Goal: Task Accomplishment & Management: Manage account settings

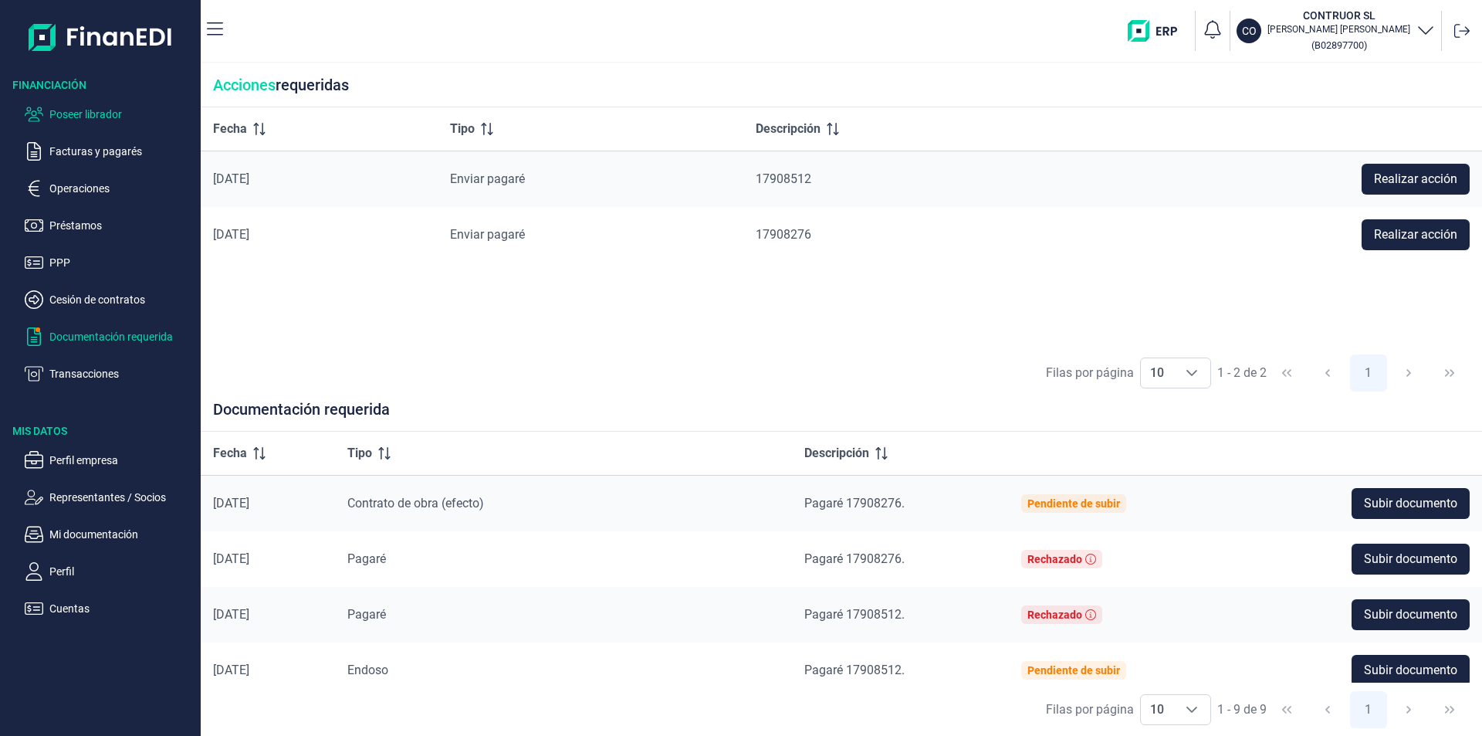
click at [86, 117] on p "Poseer librador" at bounding box center [121, 114] width 145 height 19
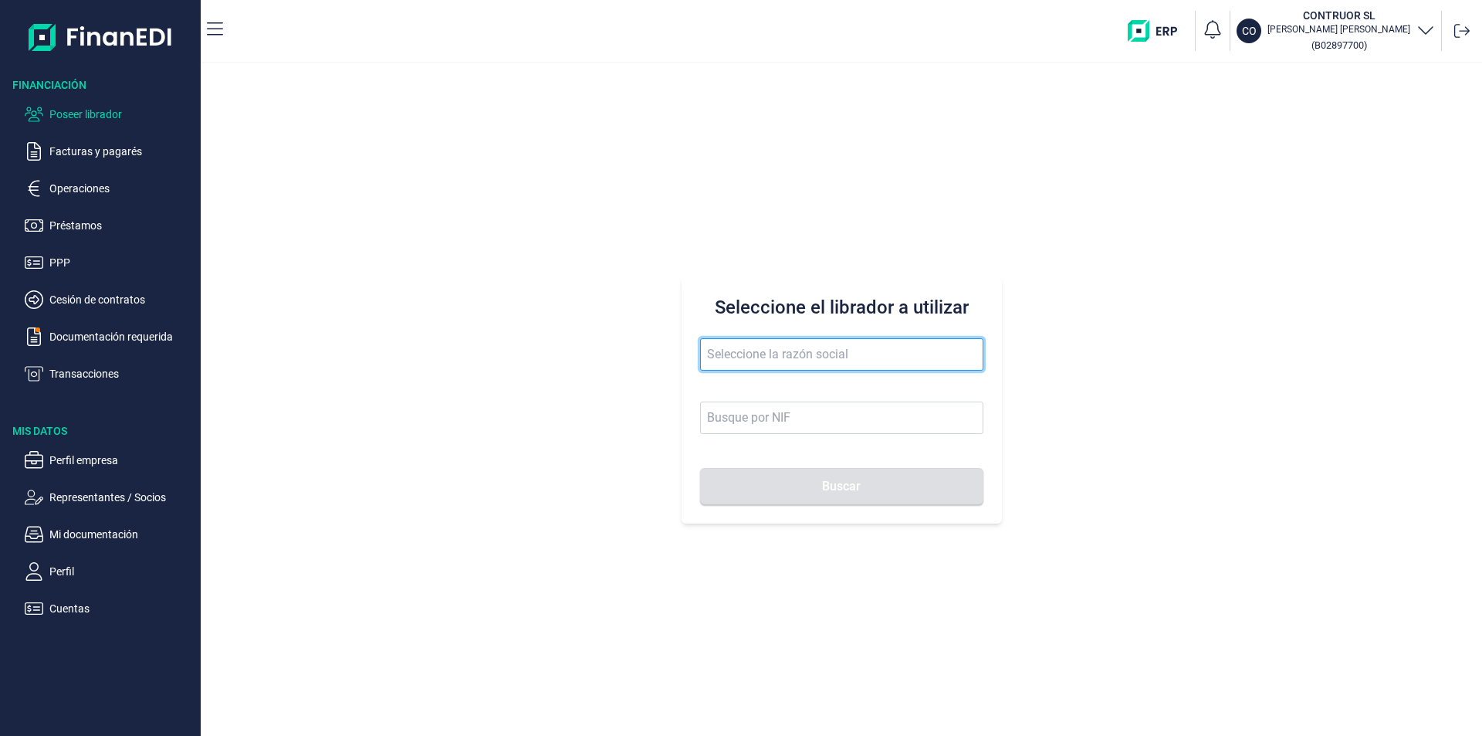
click at [786, 356] on input "text" at bounding box center [841, 354] width 283 height 32
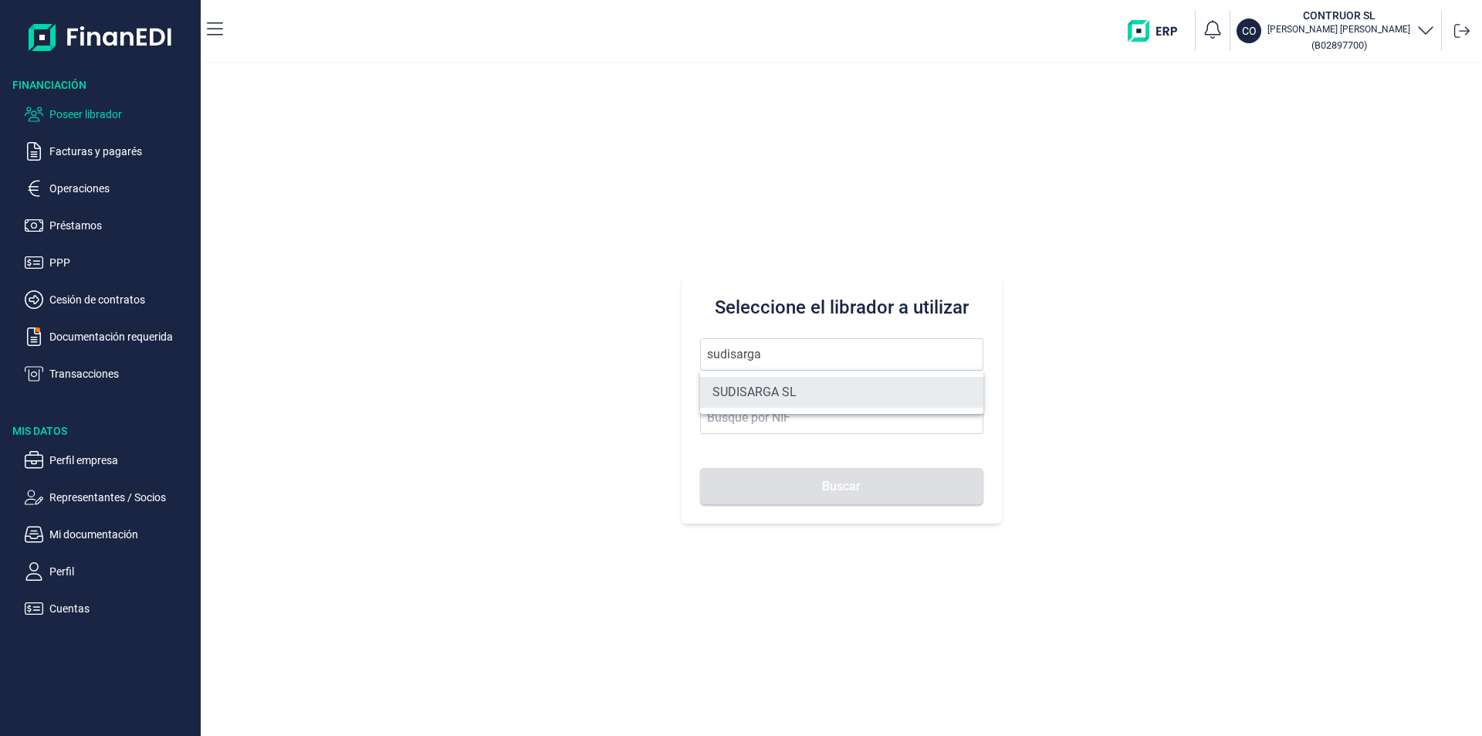
click at [783, 391] on li "SUDISARGA SL" at bounding box center [841, 392] width 283 height 31
type input "SUDISARGA SL"
type input "B75336842"
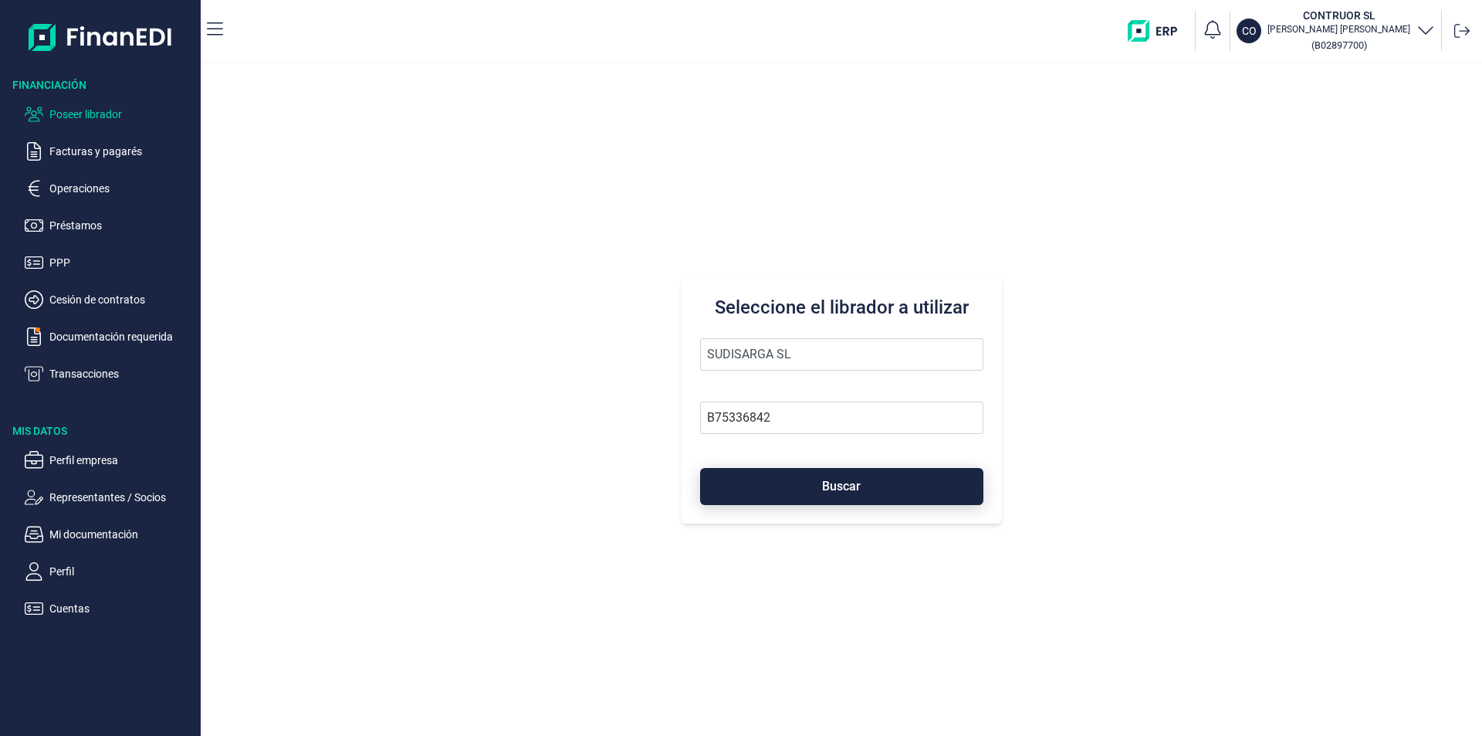
click at [779, 486] on button "Buscar" at bounding box center [841, 486] width 283 height 37
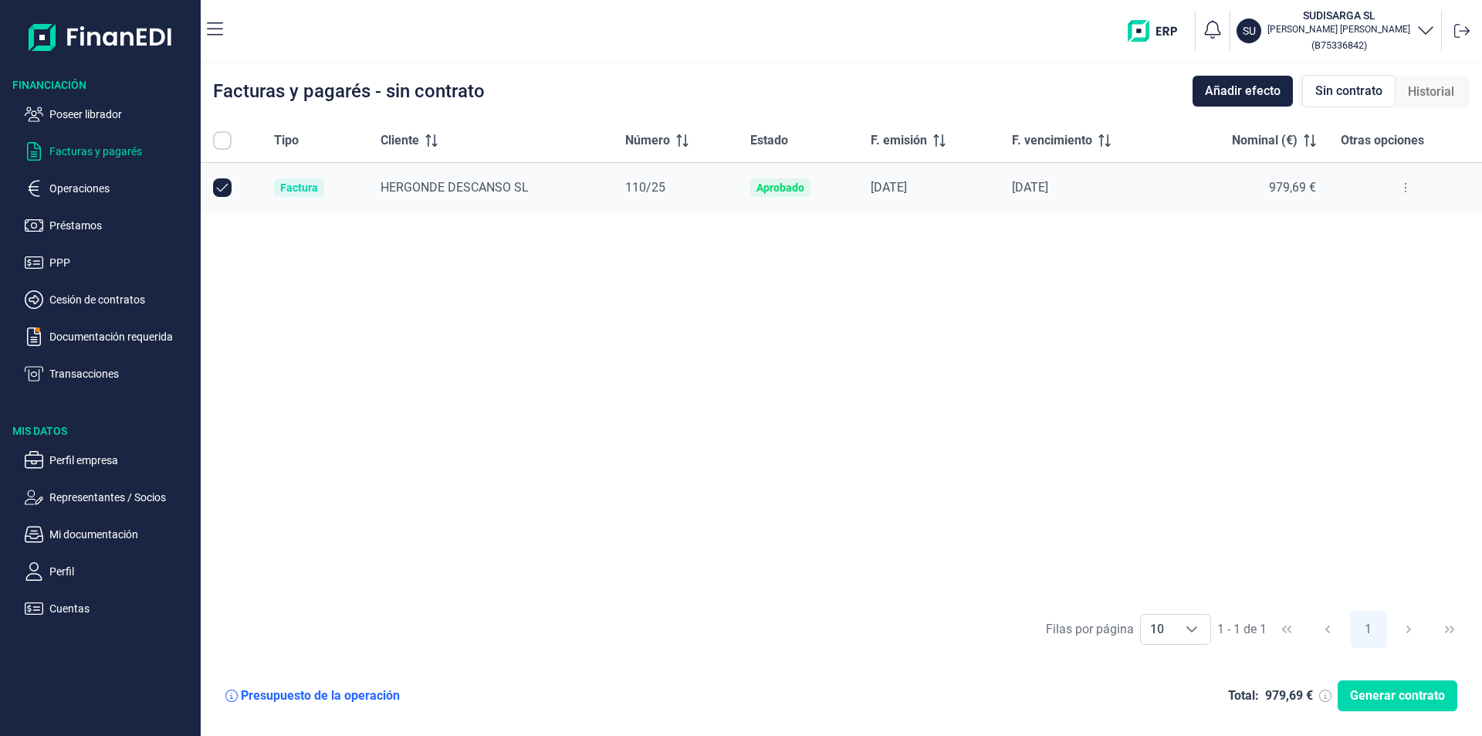
checkbox input "true"
click at [73, 610] on p "Cuentas" at bounding box center [121, 608] width 145 height 19
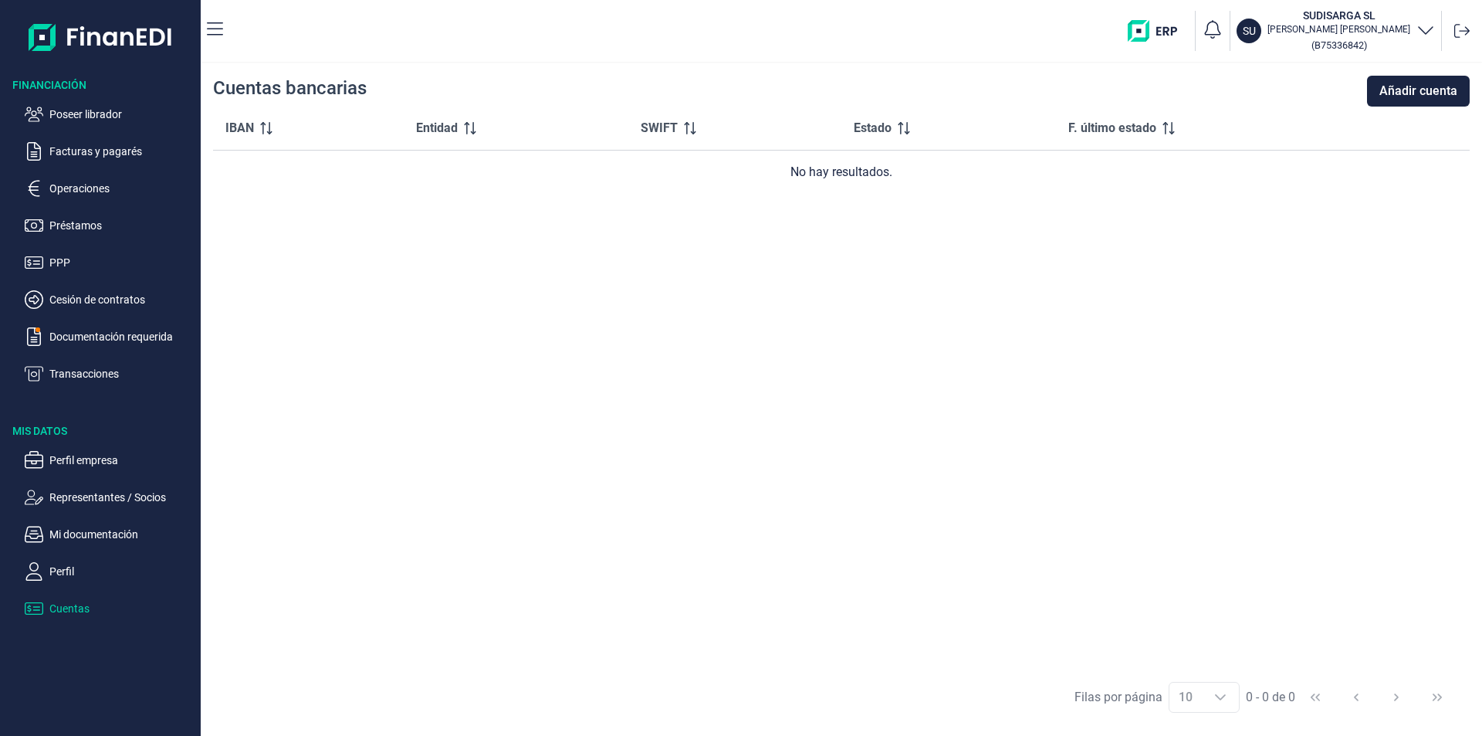
click at [459, 332] on div "IBAN Entidad SWIFT Estado F. último estado No hay resultados." at bounding box center [841, 389] width 1257 height 564
click at [114, 115] on p "Poseer librador" at bounding box center [121, 114] width 145 height 19
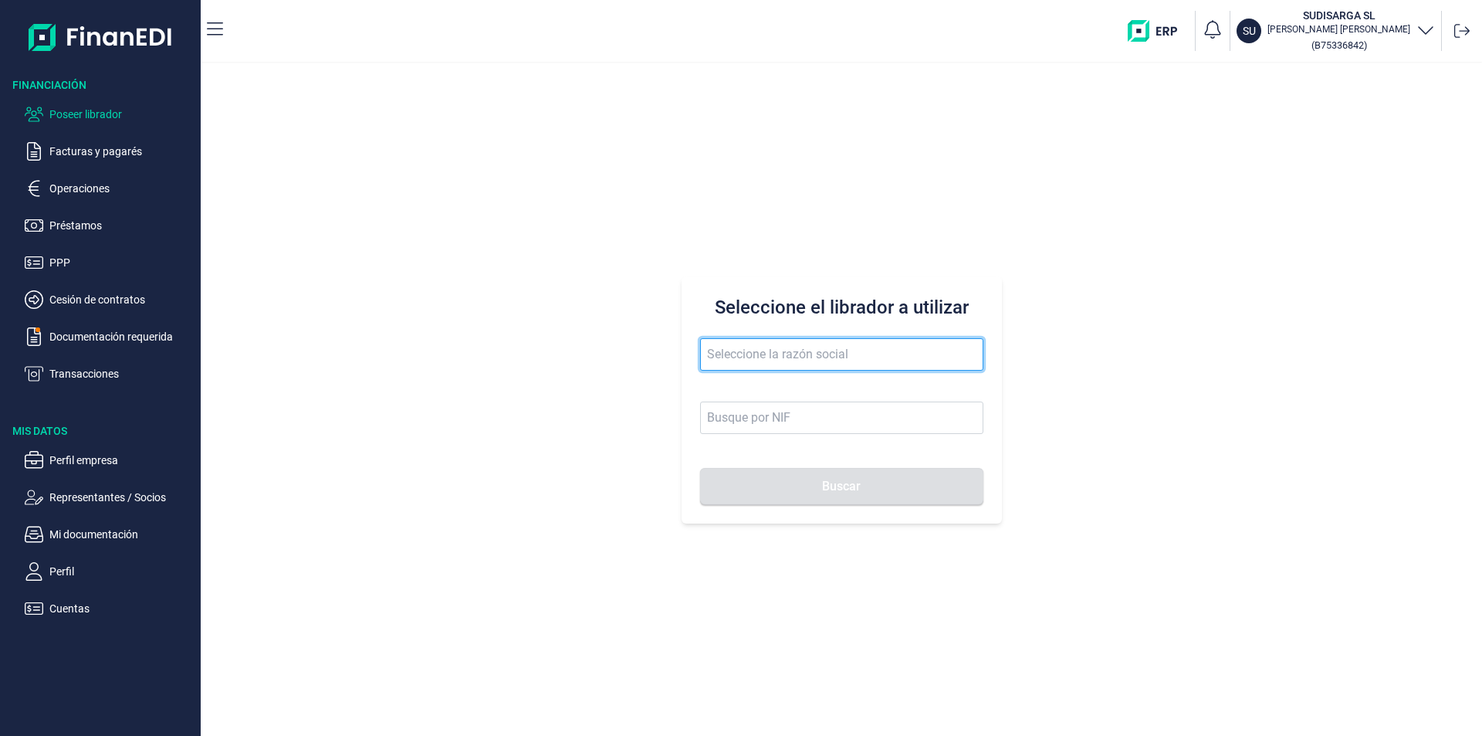
click at [724, 354] on input "text" at bounding box center [841, 354] width 283 height 32
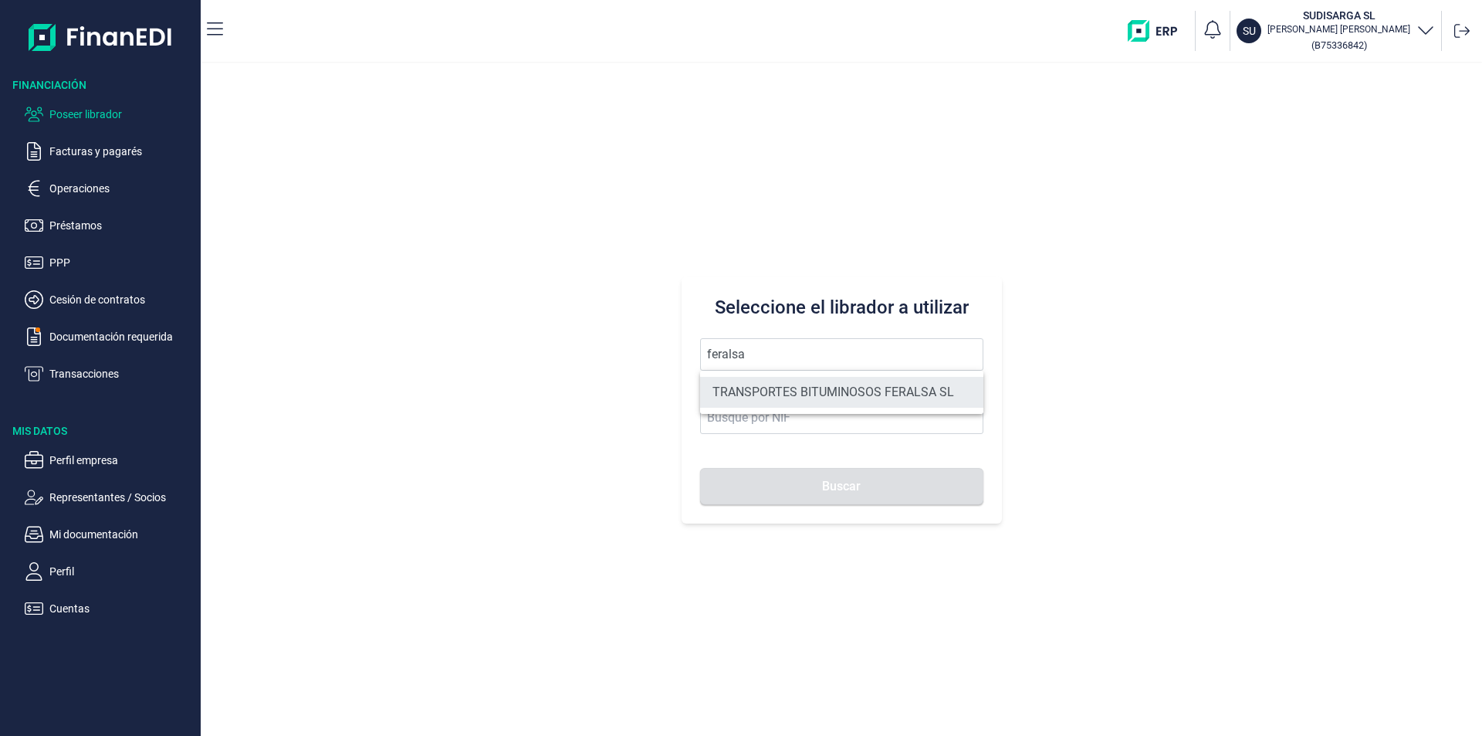
click at [849, 386] on li "TRANSPORTES BITUMINOSOS FERALSA SL" at bounding box center [841, 392] width 283 height 31
type input "TRANSPORTES BITUMINOSOS FERALSA SL"
type input "B33100736"
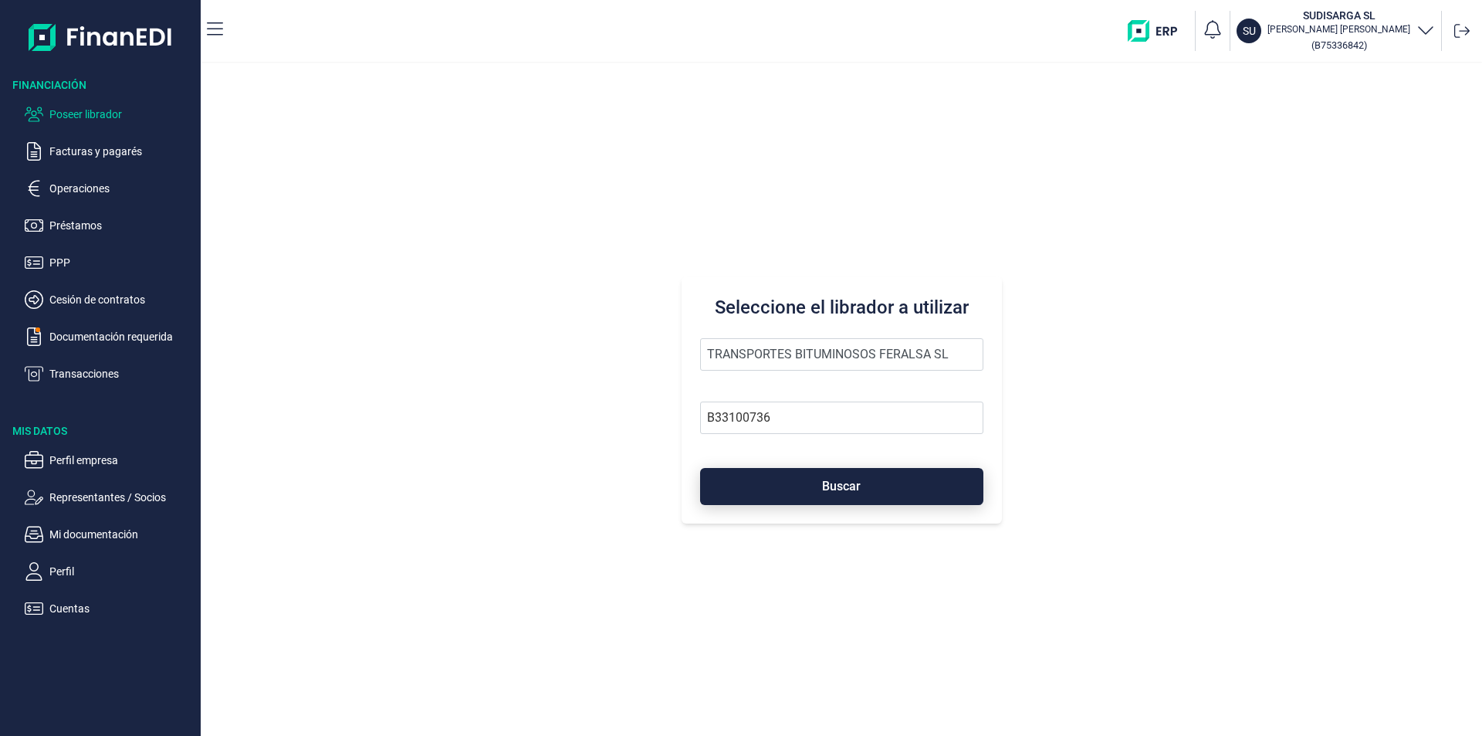
click at [829, 483] on span "Buscar" at bounding box center [841, 486] width 39 height 12
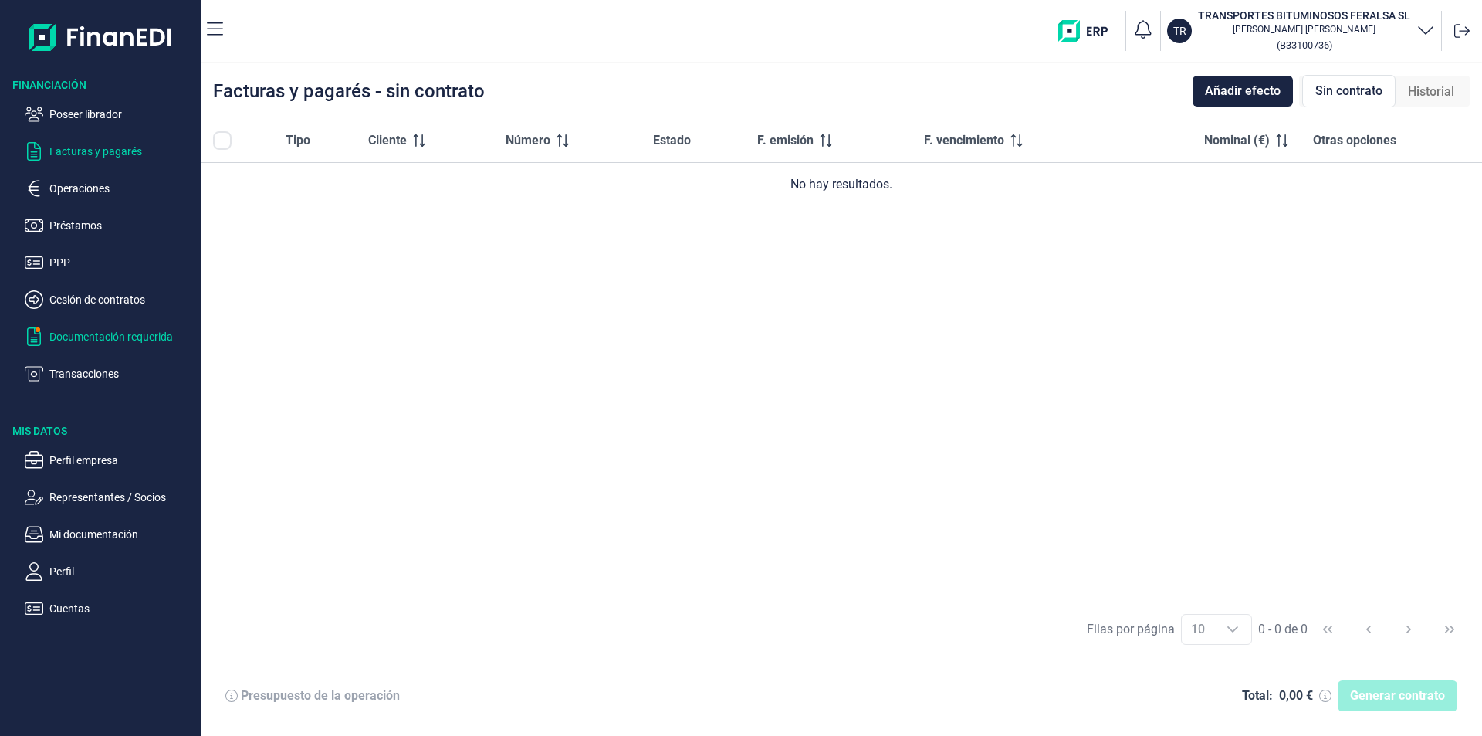
click at [146, 337] on p "Documentación requerida" at bounding box center [121, 336] width 145 height 19
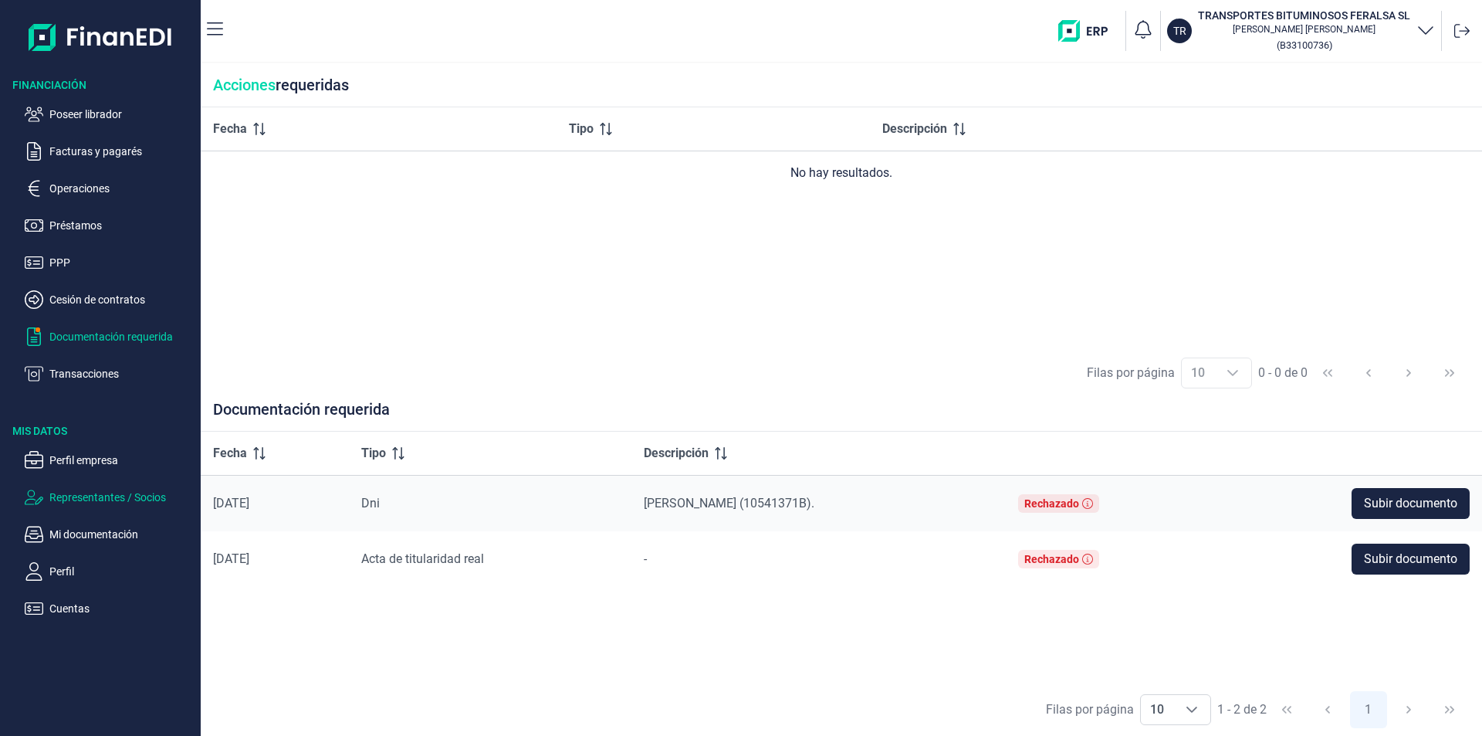
click at [108, 495] on p "Representantes / Socios" at bounding box center [121, 497] width 145 height 19
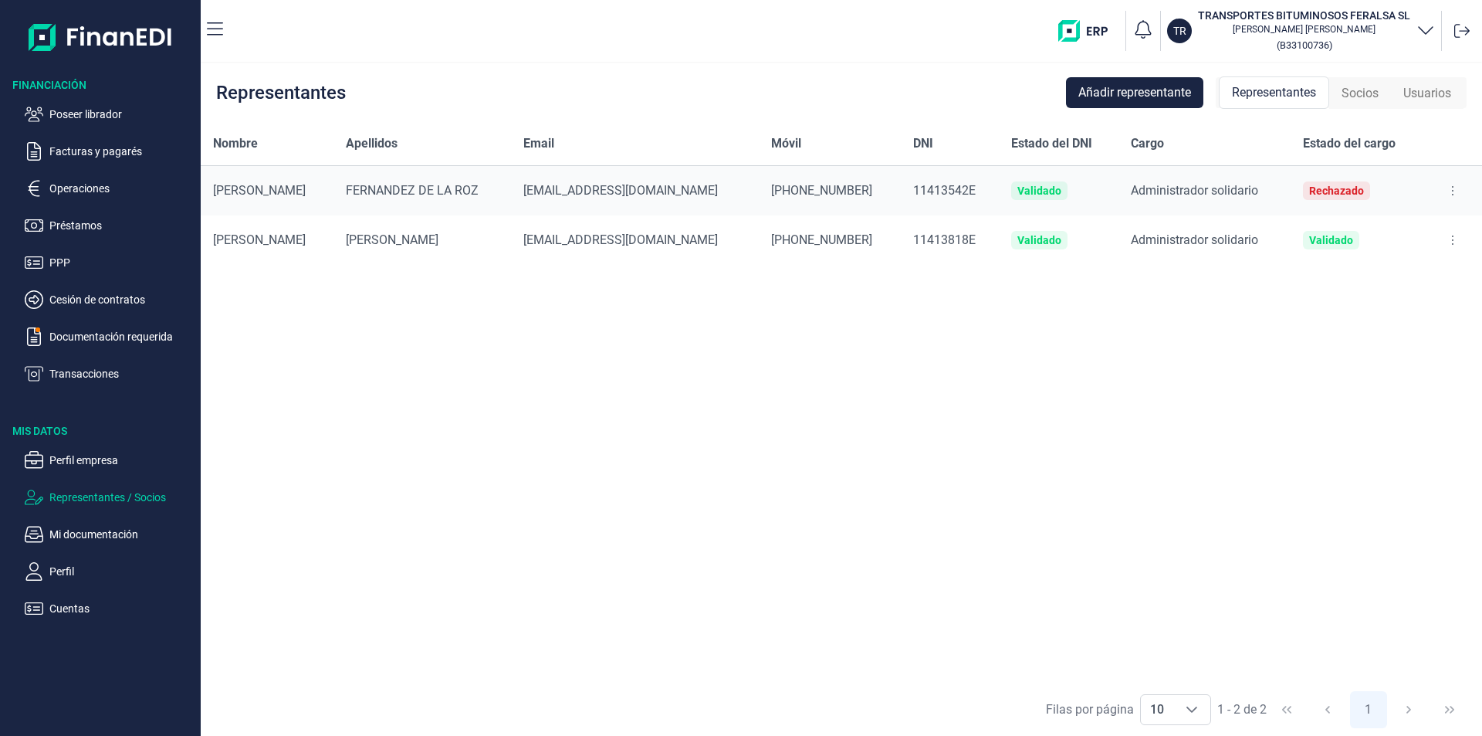
click at [1351, 90] on span "Socios" at bounding box center [1360, 93] width 37 height 19
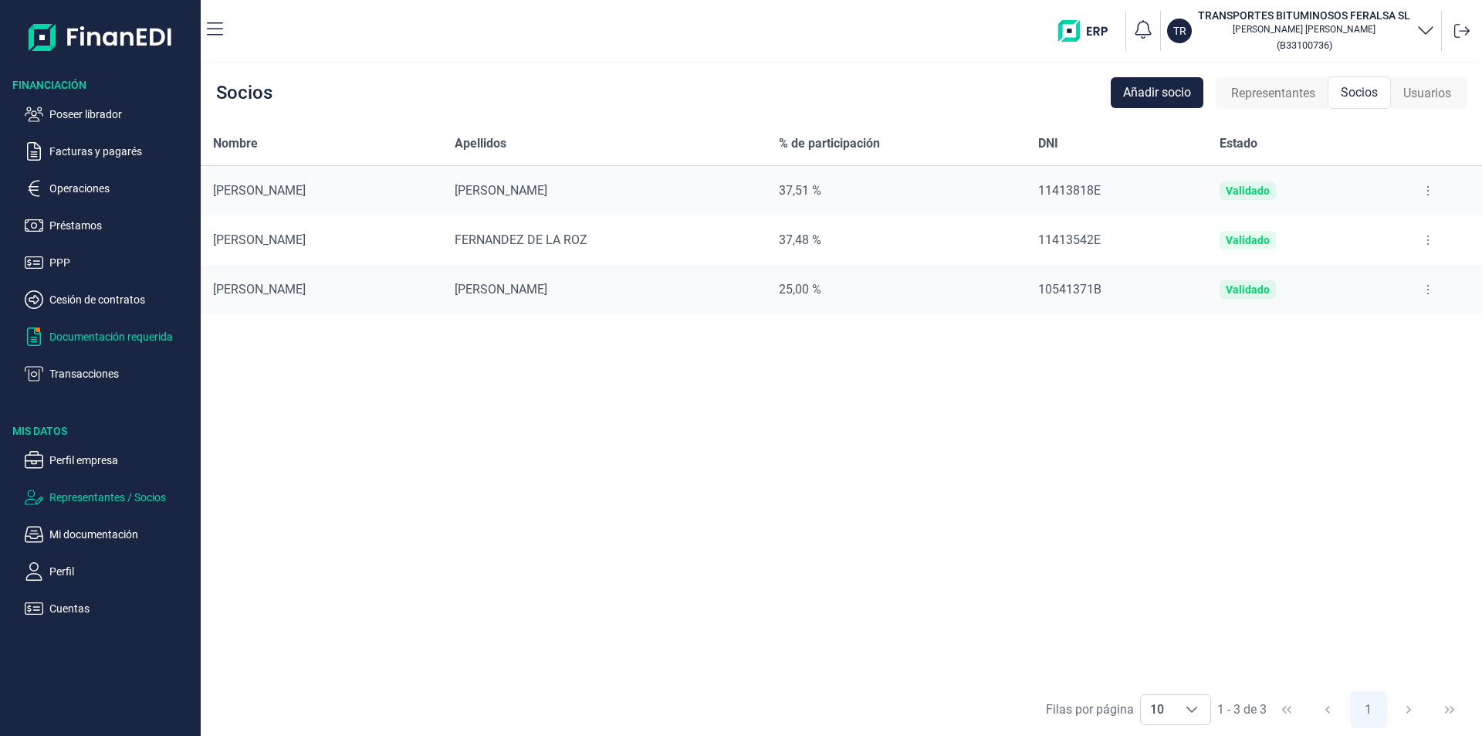
click at [103, 338] on p "Documentación requerida" at bounding box center [121, 336] width 145 height 19
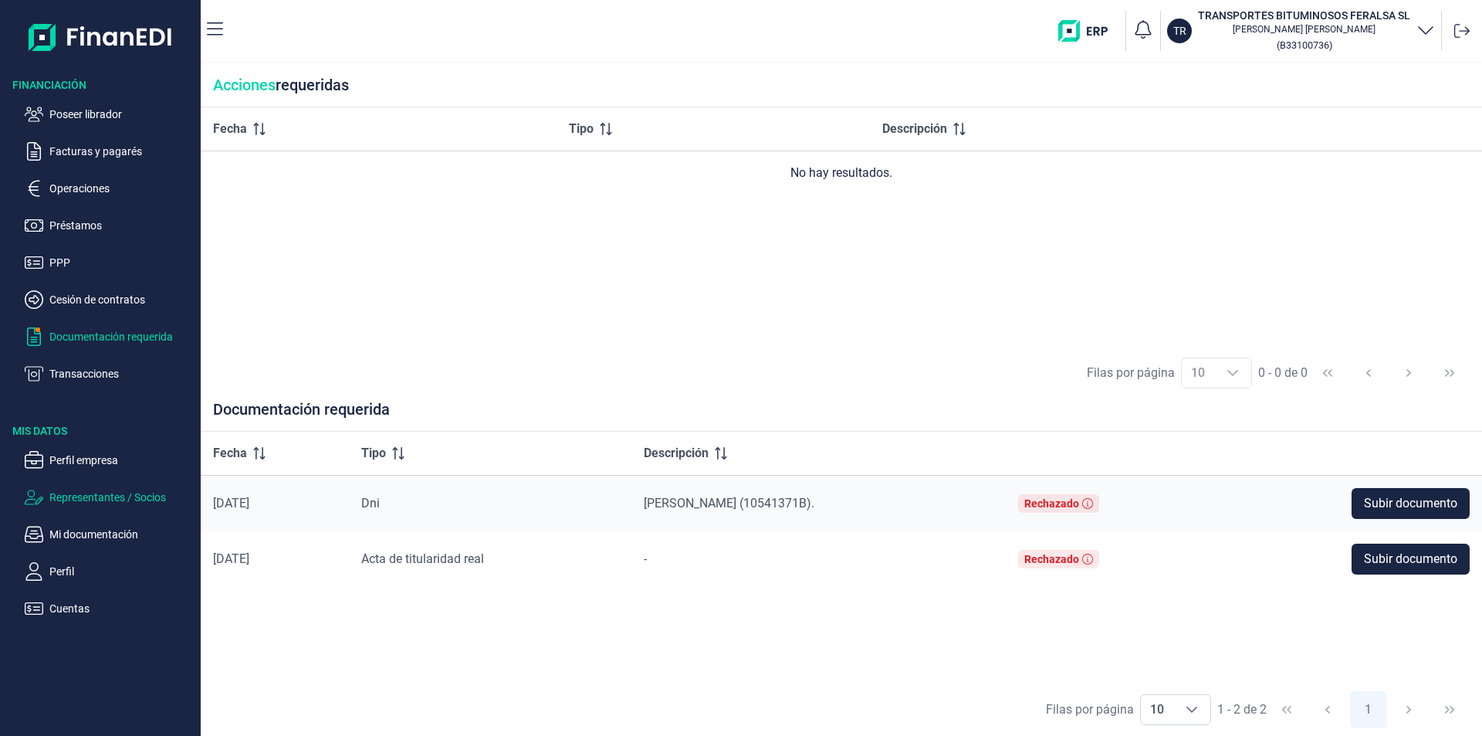
click at [128, 499] on p "Representantes / Socios" at bounding box center [121, 497] width 145 height 19
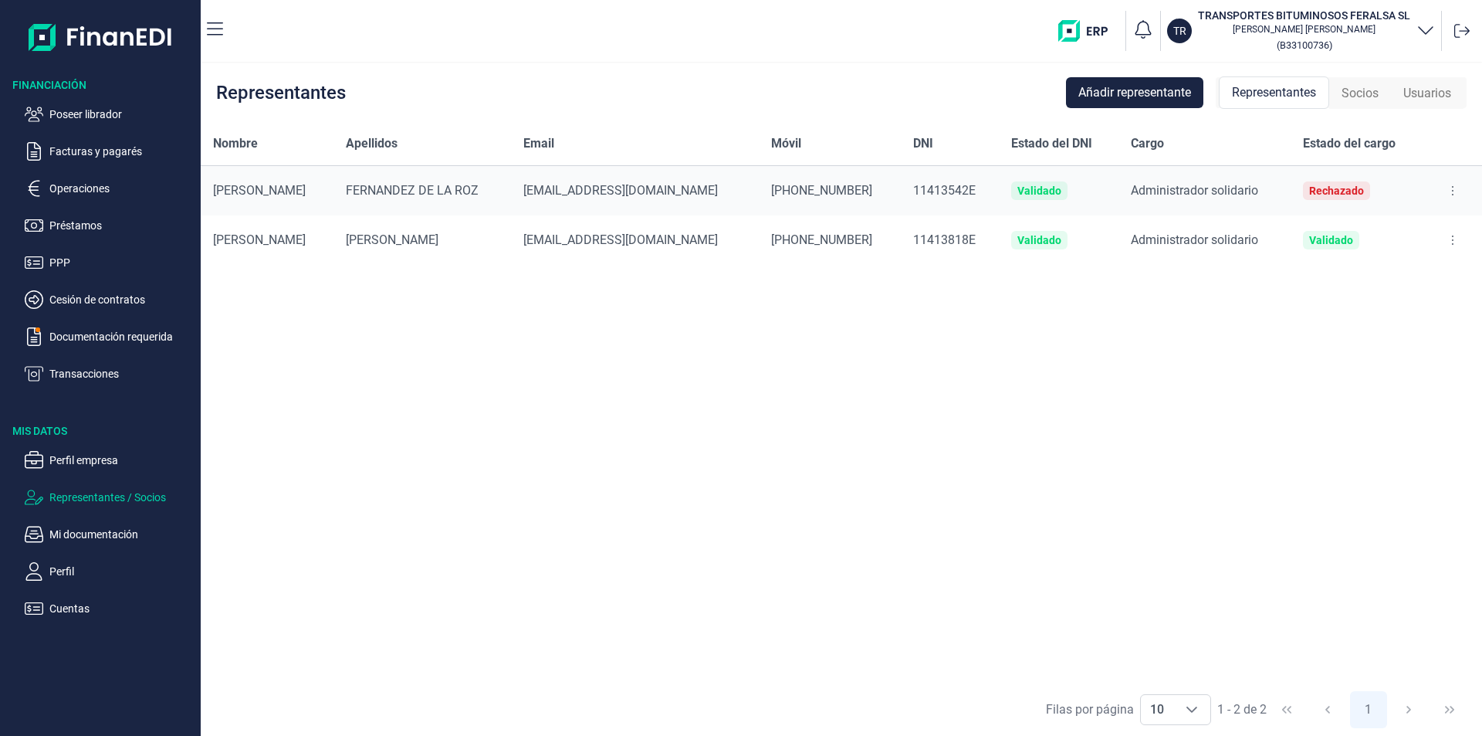
click at [1348, 89] on span "Socios" at bounding box center [1360, 93] width 37 height 19
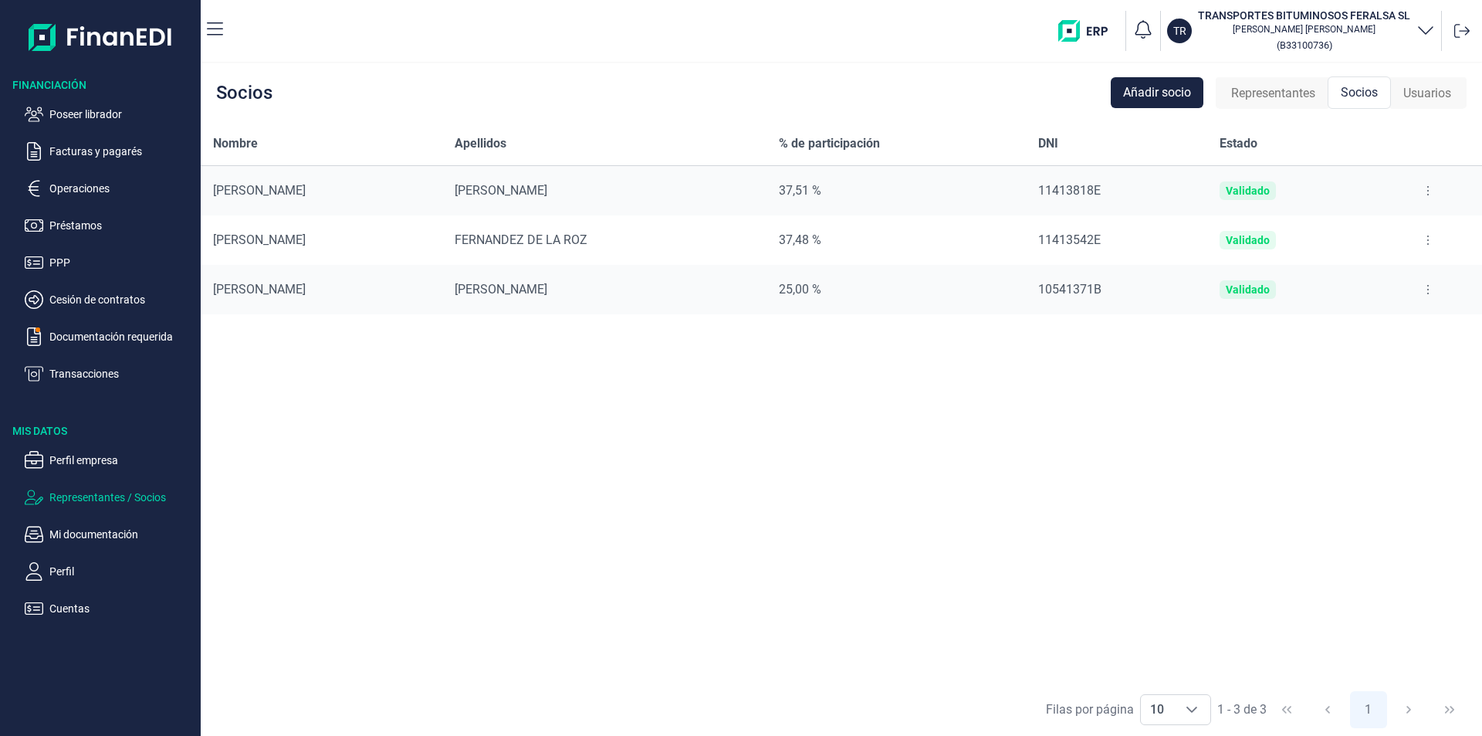
click at [1425, 289] on button at bounding box center [1428, 289] width 28 height 25
click at [1392, 330] on span "Editar socio" at bounding box center [1390, 327] width 56 height 15
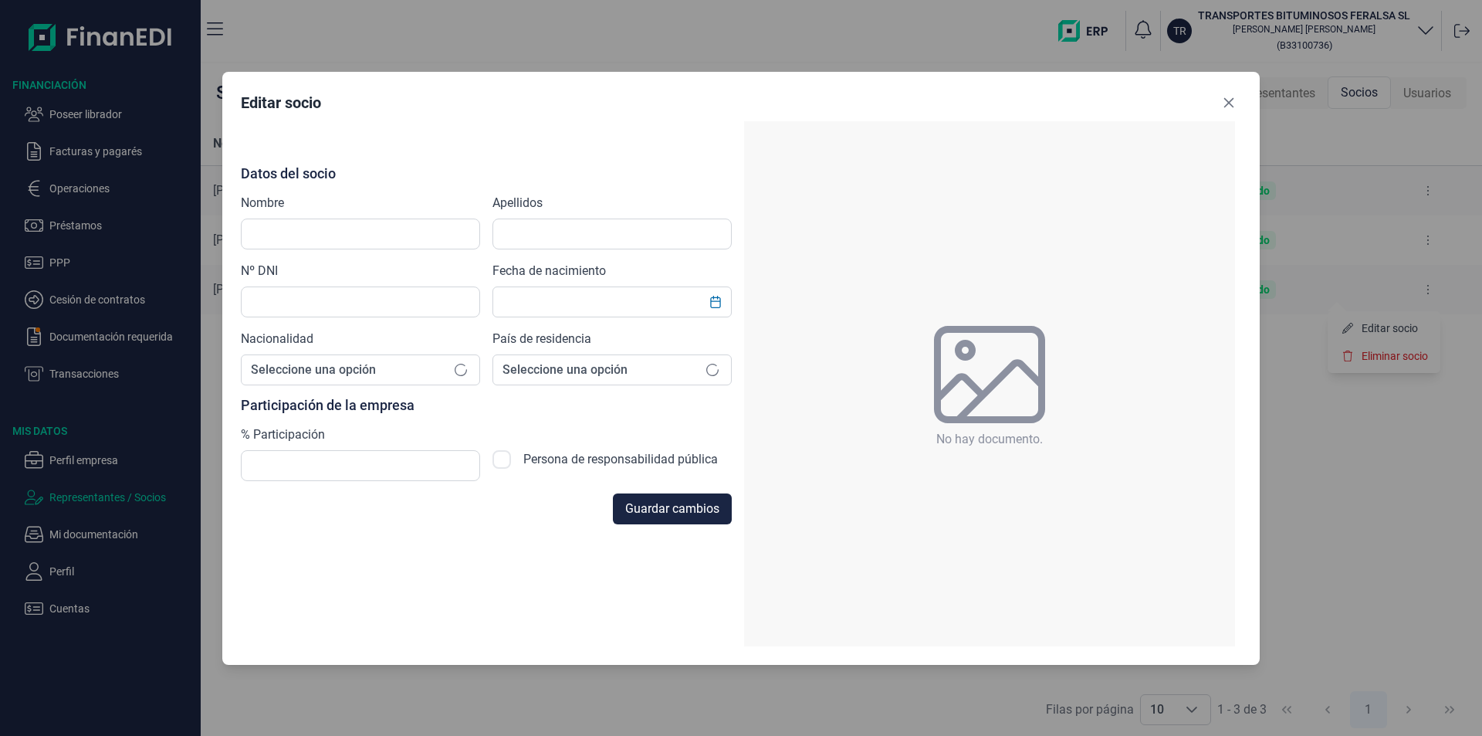
type input "[PERSON_NAME]"
type input "10541371B"
type input "[DATE]"
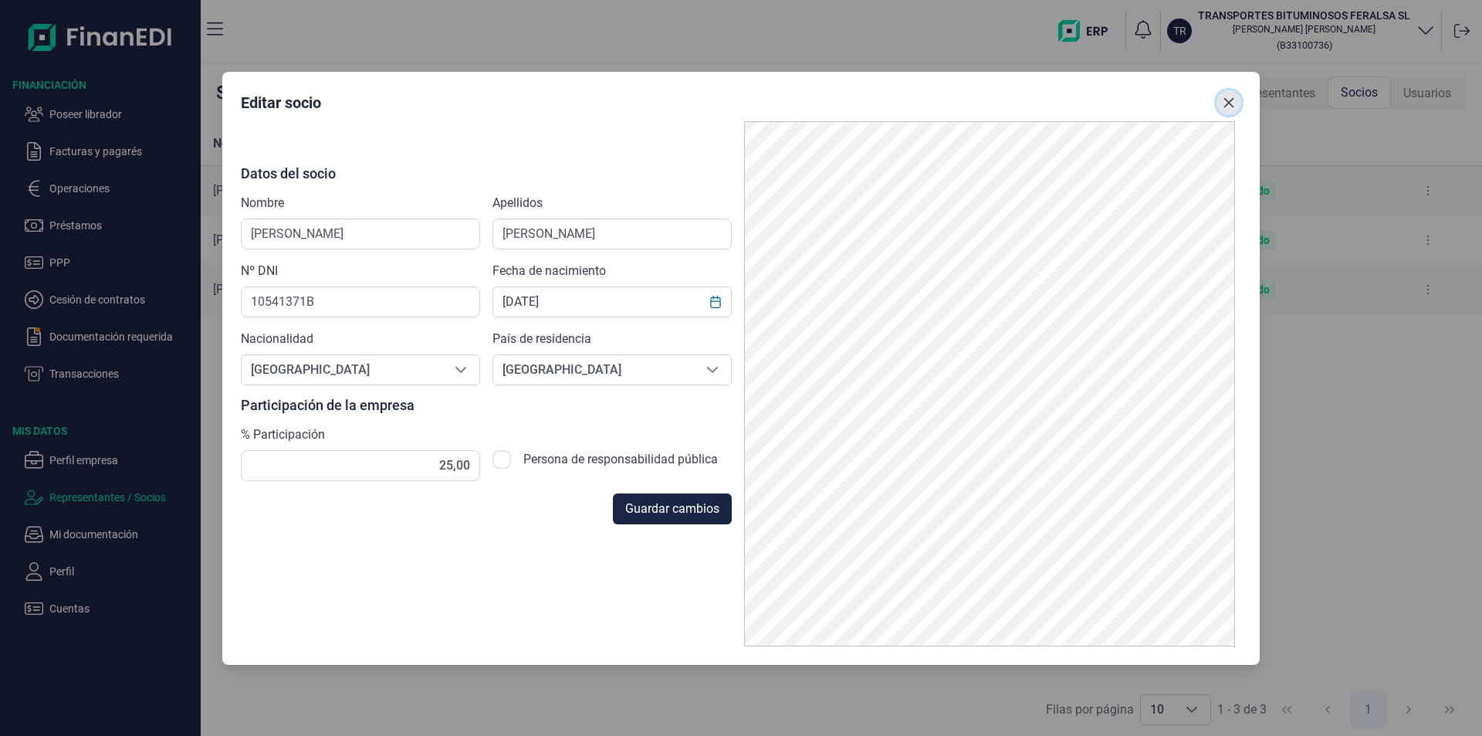
click at [1235, 98] on button "Close" at bounding box center [1229, 102] width 25 height 25
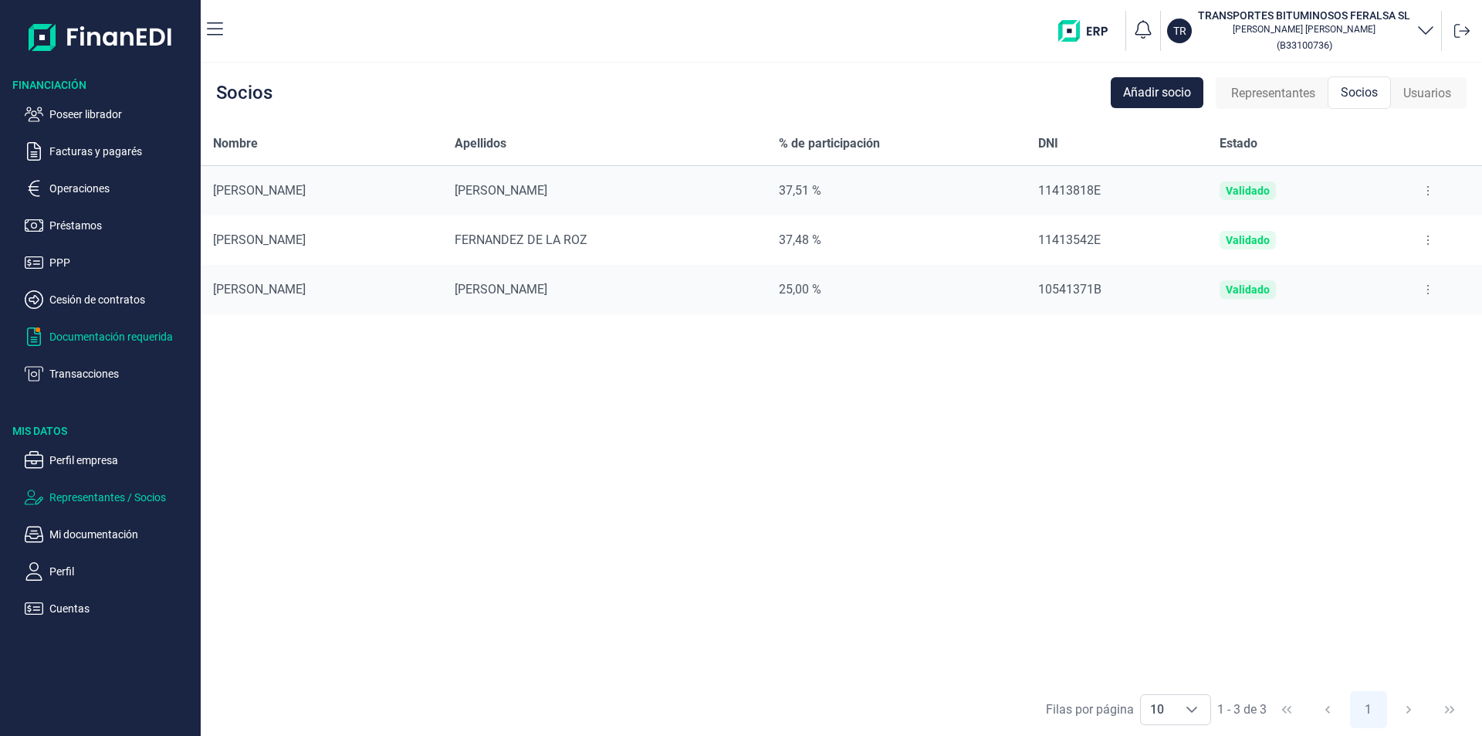
click at [103, 344] on p "Documentación requerida" at bounding box center [121, 336] width 145 height 19
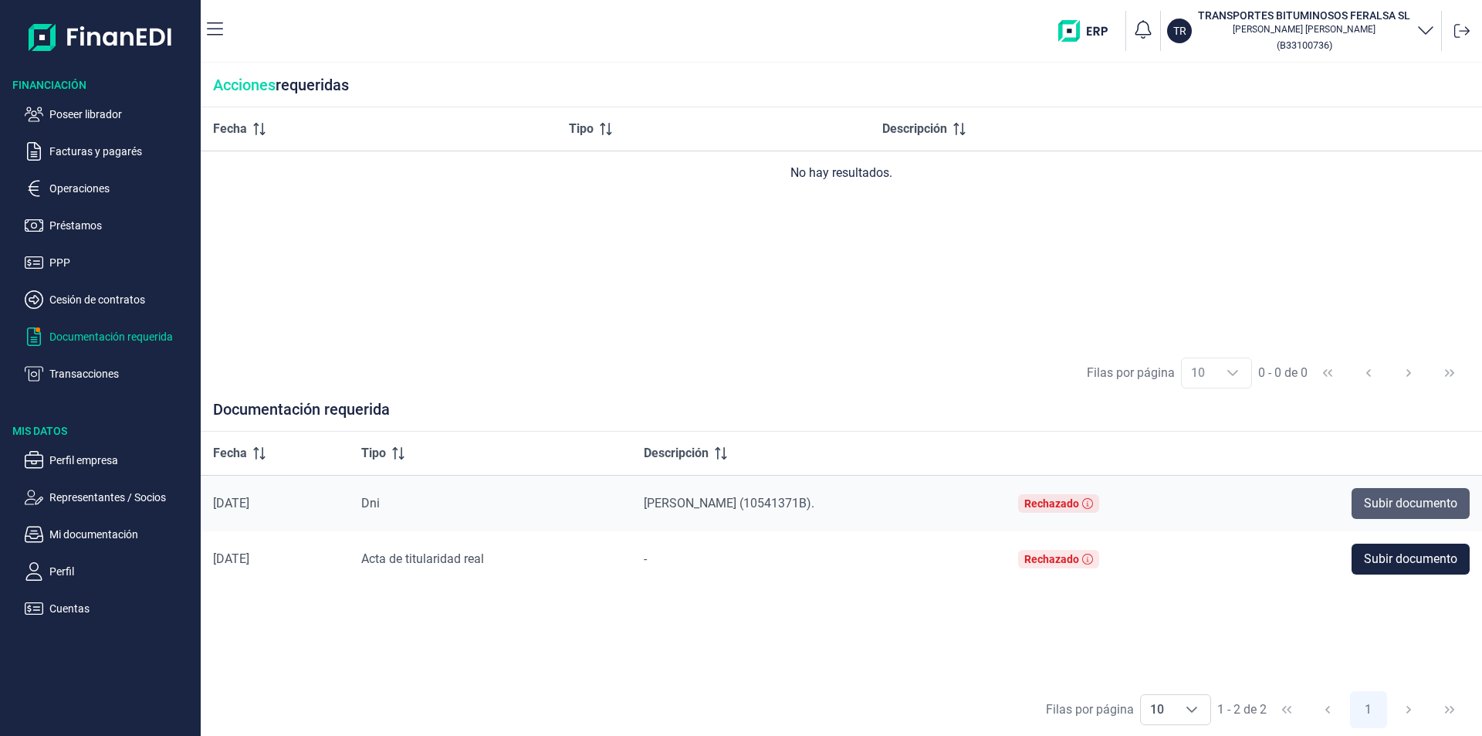
click at [1443, 513] on button "Subir documento" at bounding box center [1411, 503] width 118 height 31
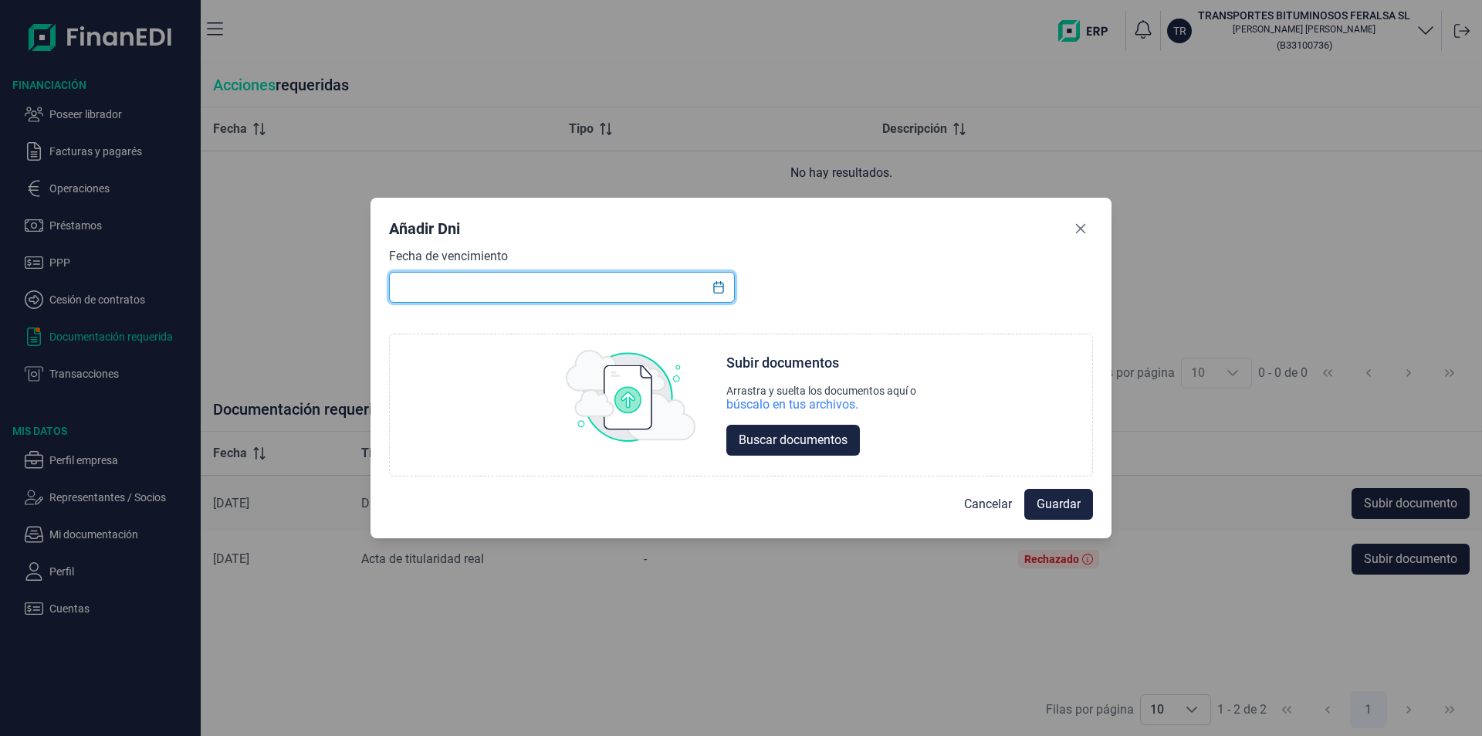
click at [423, 286] on input "text" at bounding box center [562, 287] width 346 height 31
type input "[DATE]"
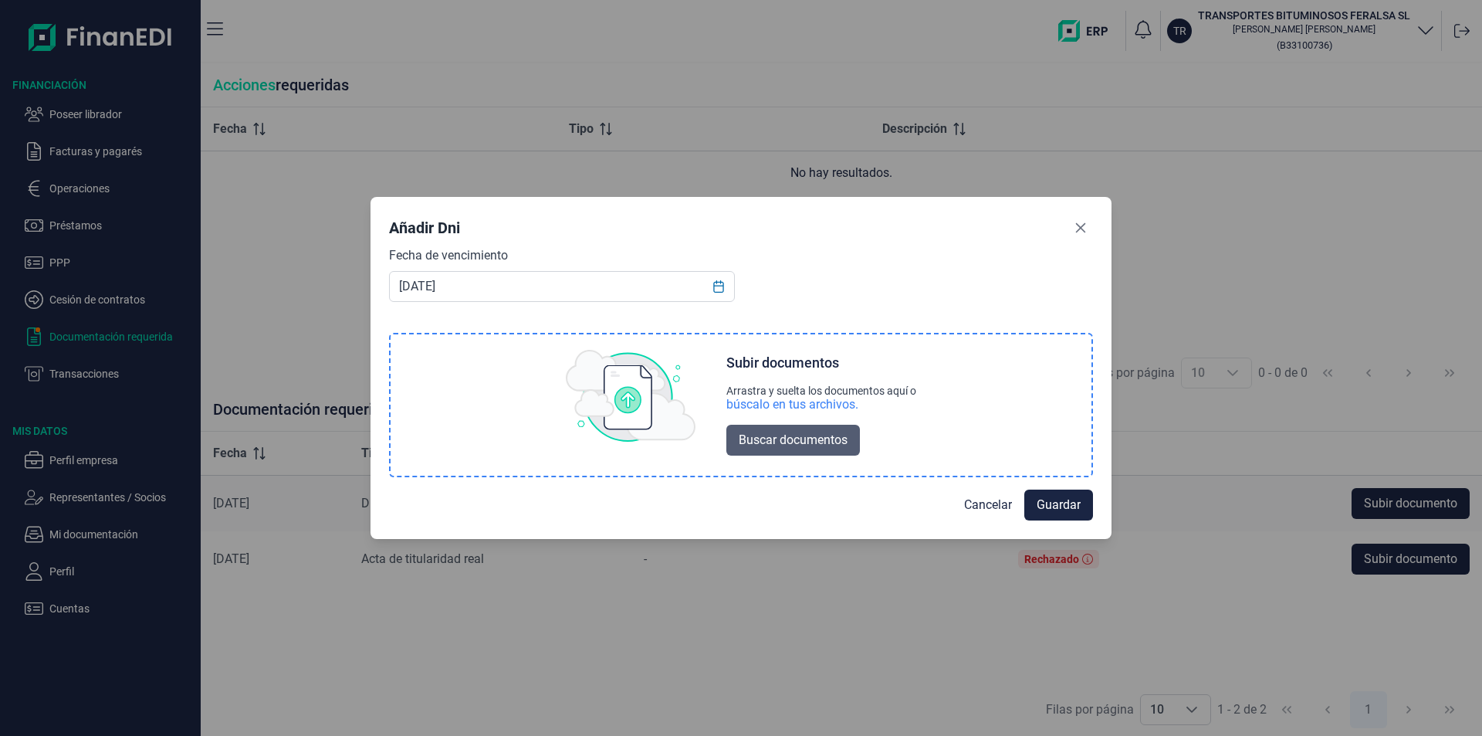
click at [778, 436] on span "Buscar documentos" at bounding box center [793, 440] width 109 height 19
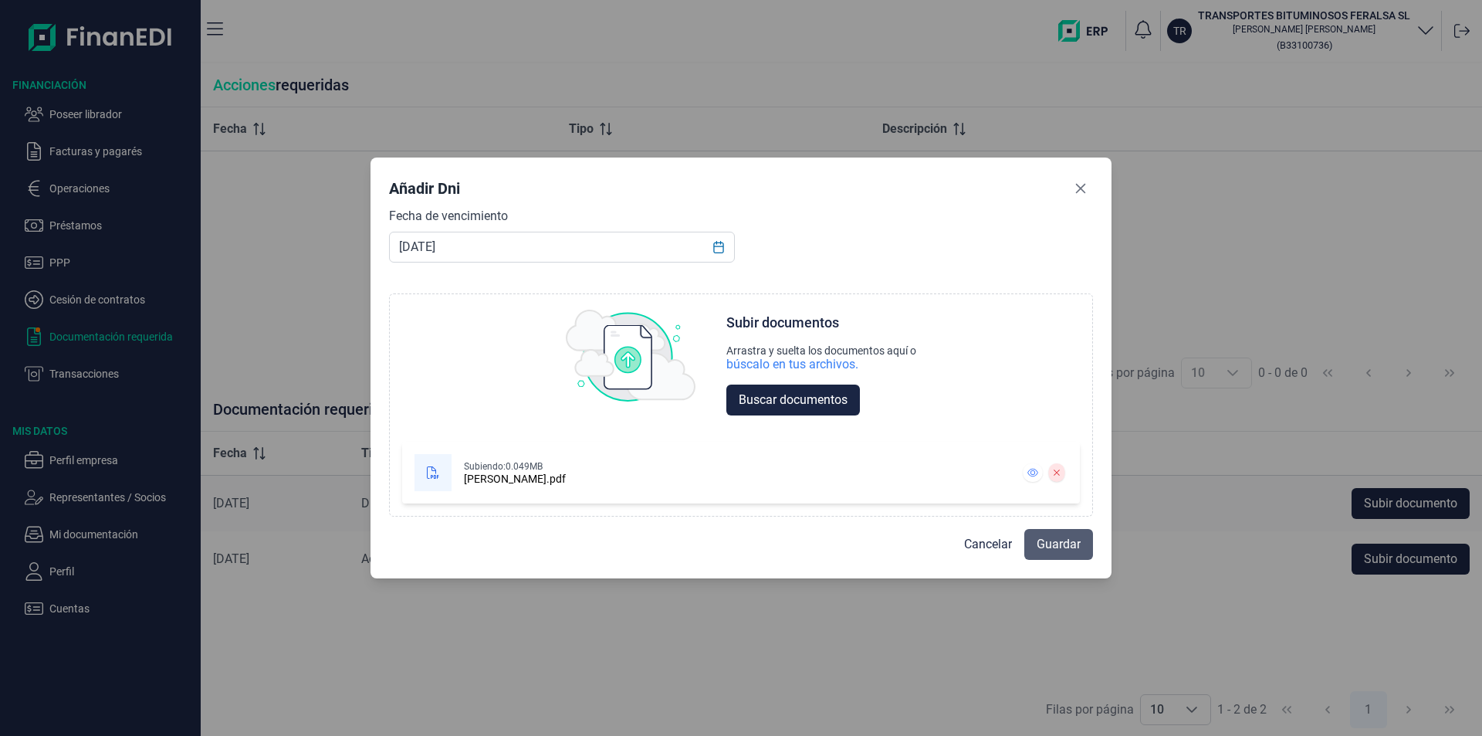
click at [1045, 540] on span "Guardar" at bounding box center [1059, 544] width 44 height 19
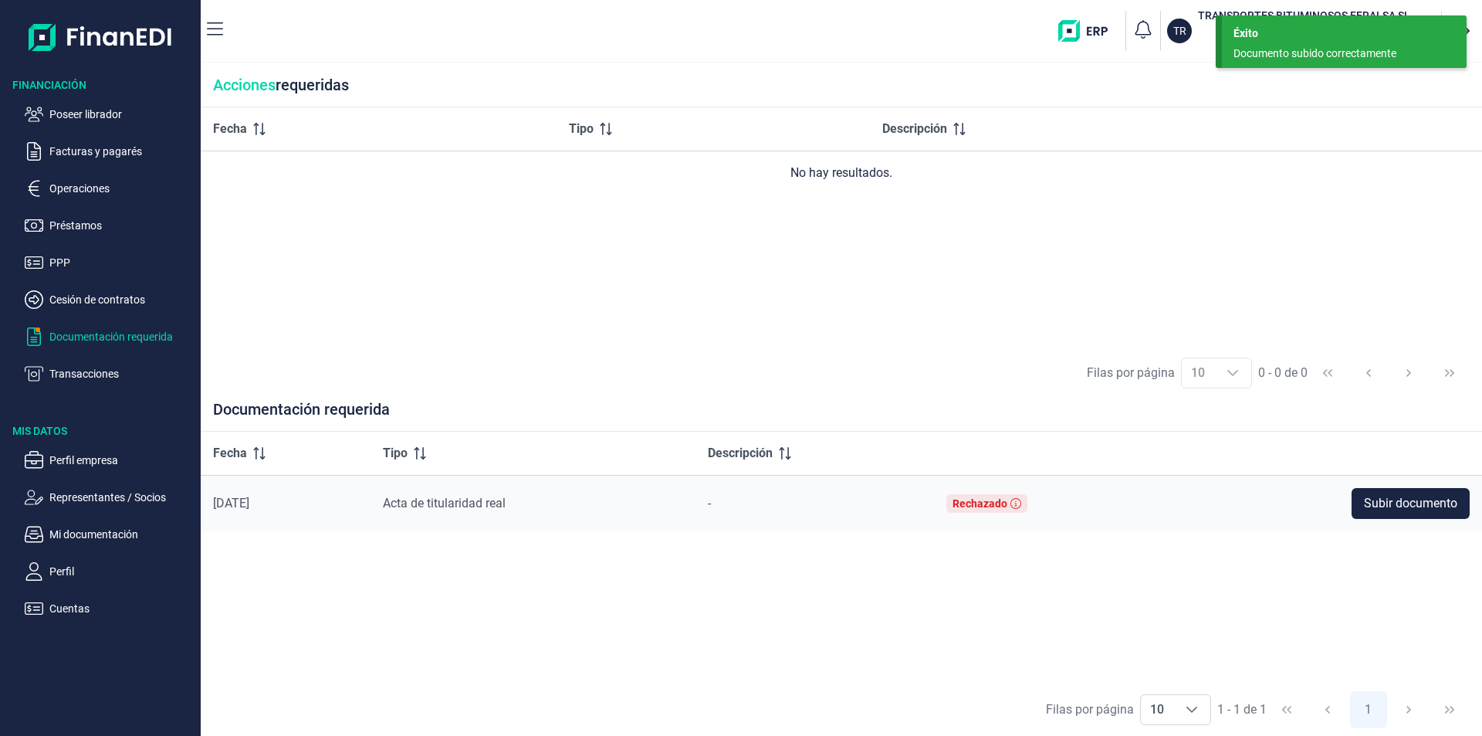
click at [1090, 541] on div "Fecha Tipo Descripción [DATE] Acta de titularidad real - Rechazado Subir docume…" at bounding box center [841, 558] width 1281 height 252
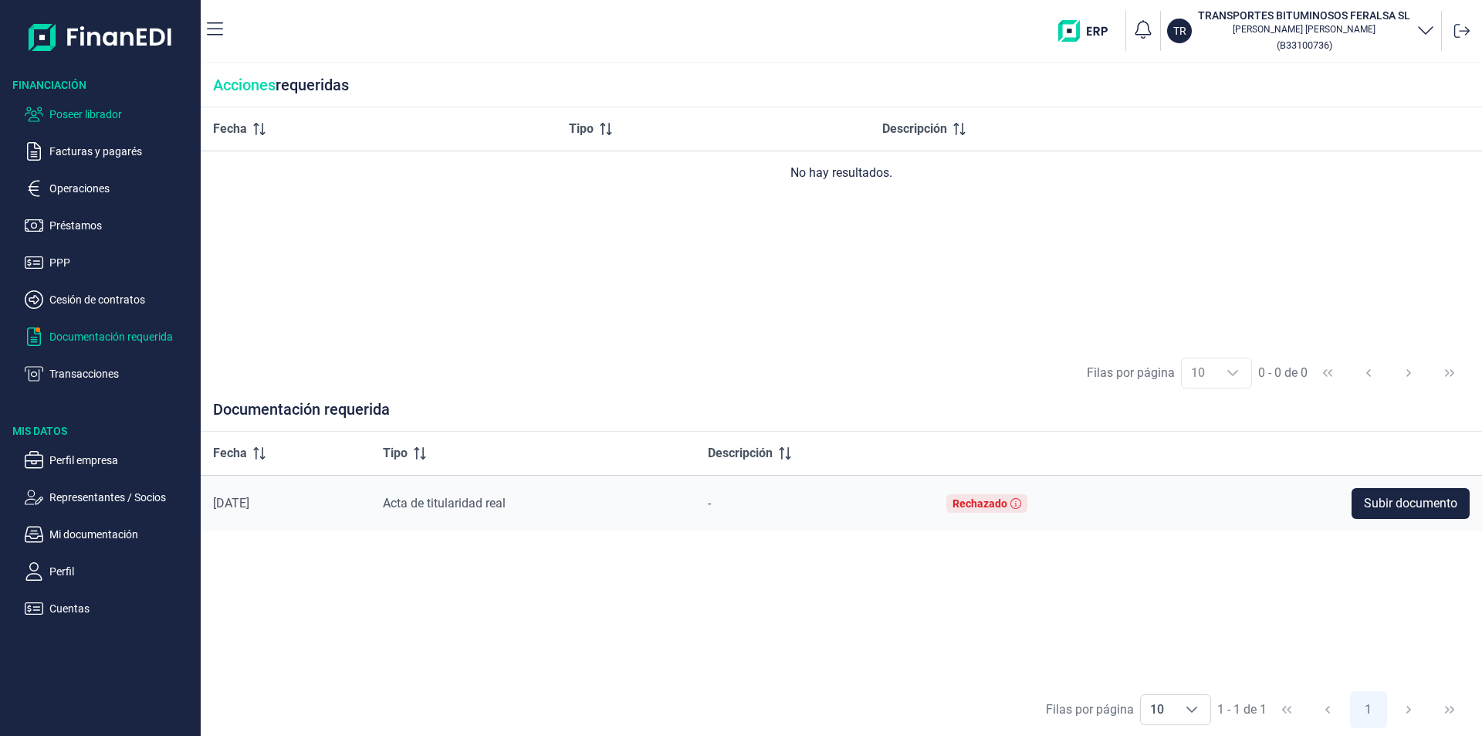
click at [116, 111] on p "Poseer librador" at bounding box center [121, 114] width 145 height 19
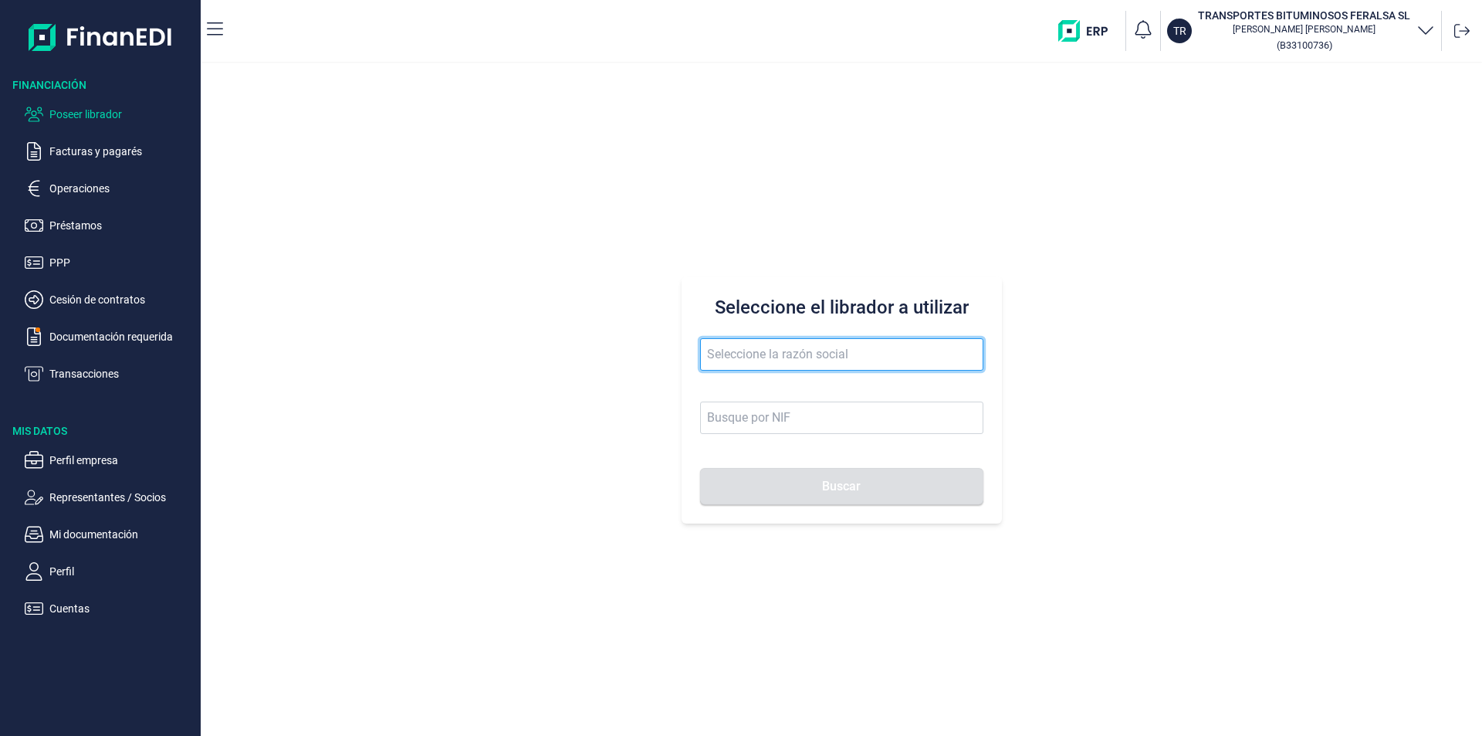
click at [761, 343] on input "text" at bounding box center [841, 354] width 283 height 32
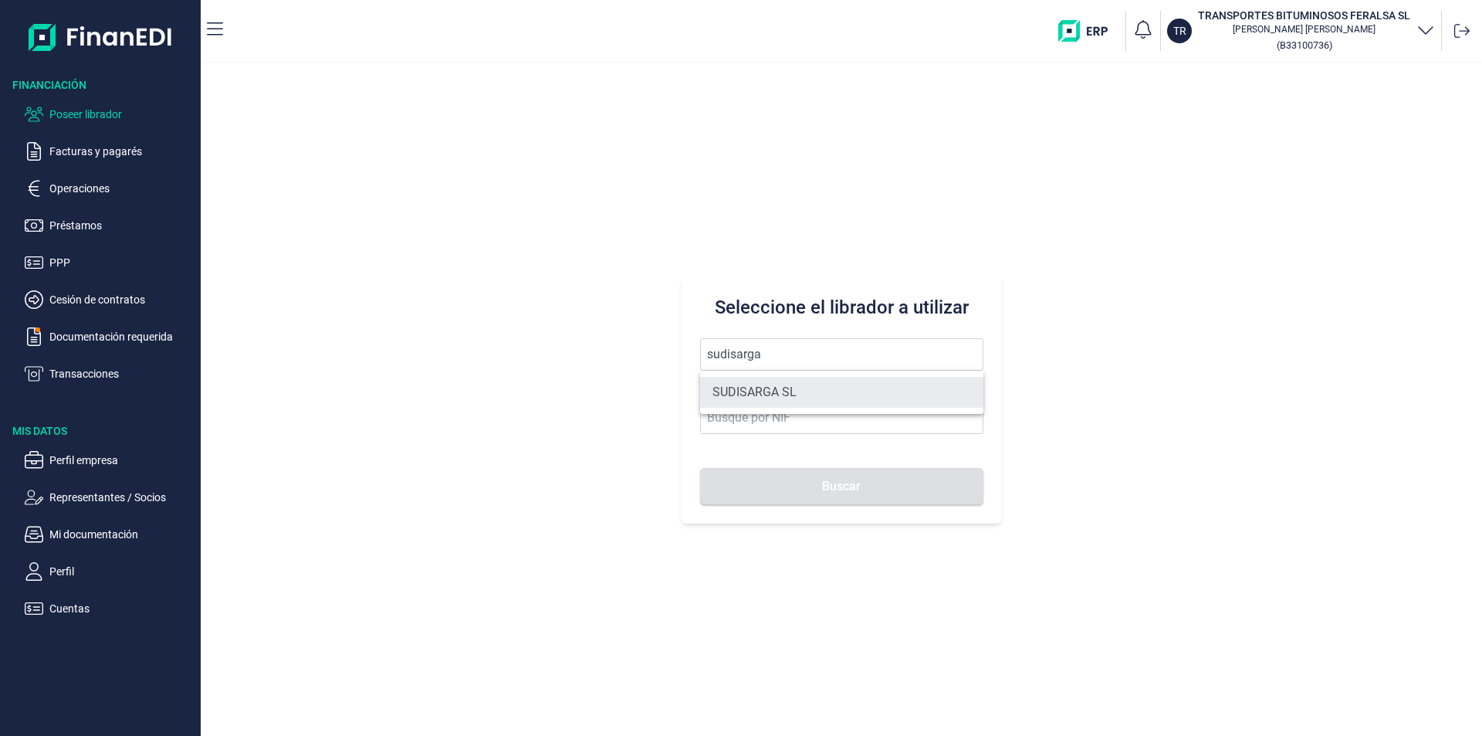
click at [777, 392] on li "SUDISARGA SL" at bounding box center [841, 392] width 283 height 31
type input "SUDISARGA SL"
type input "B75336842"
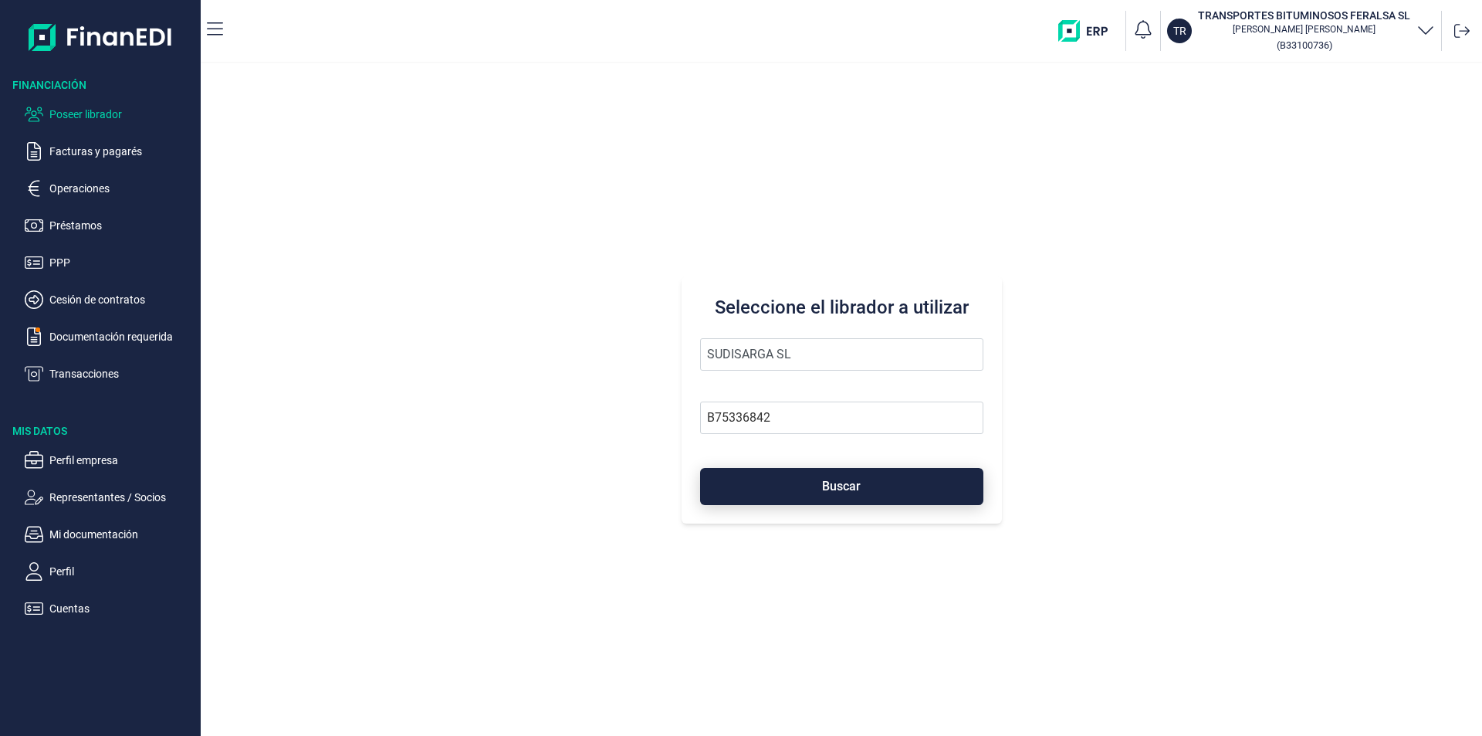
click at [803, 492] on button "Buscar" at bounding box center [841, 486] width 283 height 37
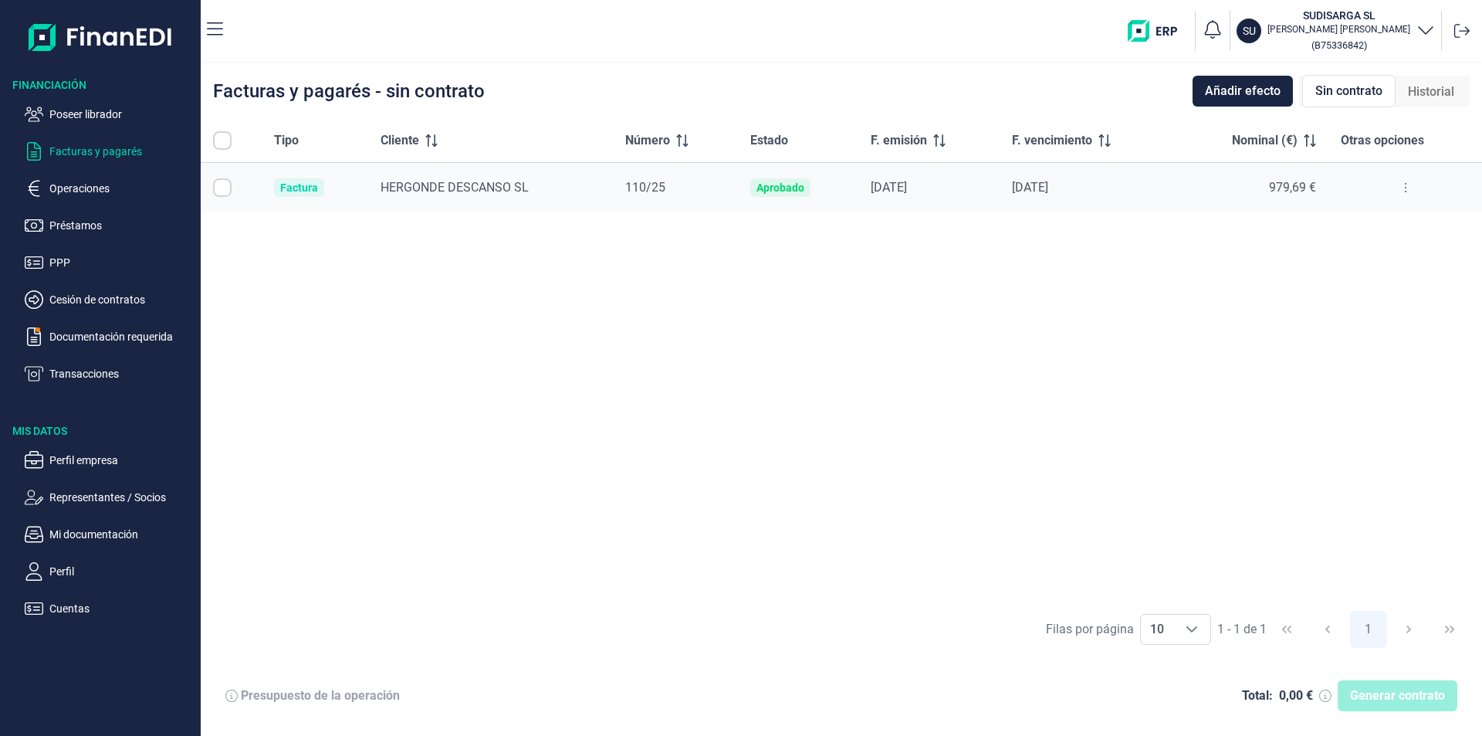
checkbox input "true"
click at [101, 110] on p "Poseer librador" at bounding box center [121, 114] width 145 height 19
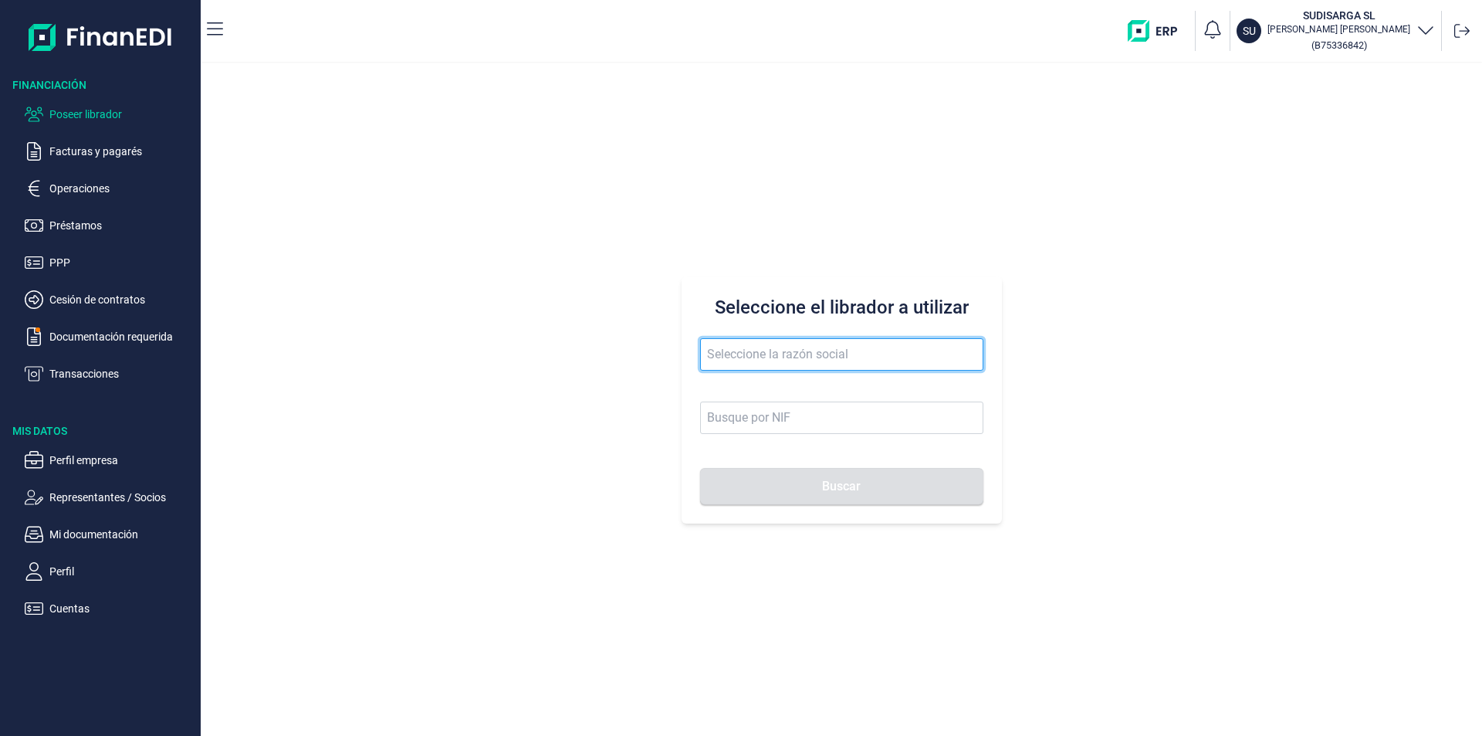
click at [712, 347] on input "text" at bounding box center [841, 354] width 283 height 32
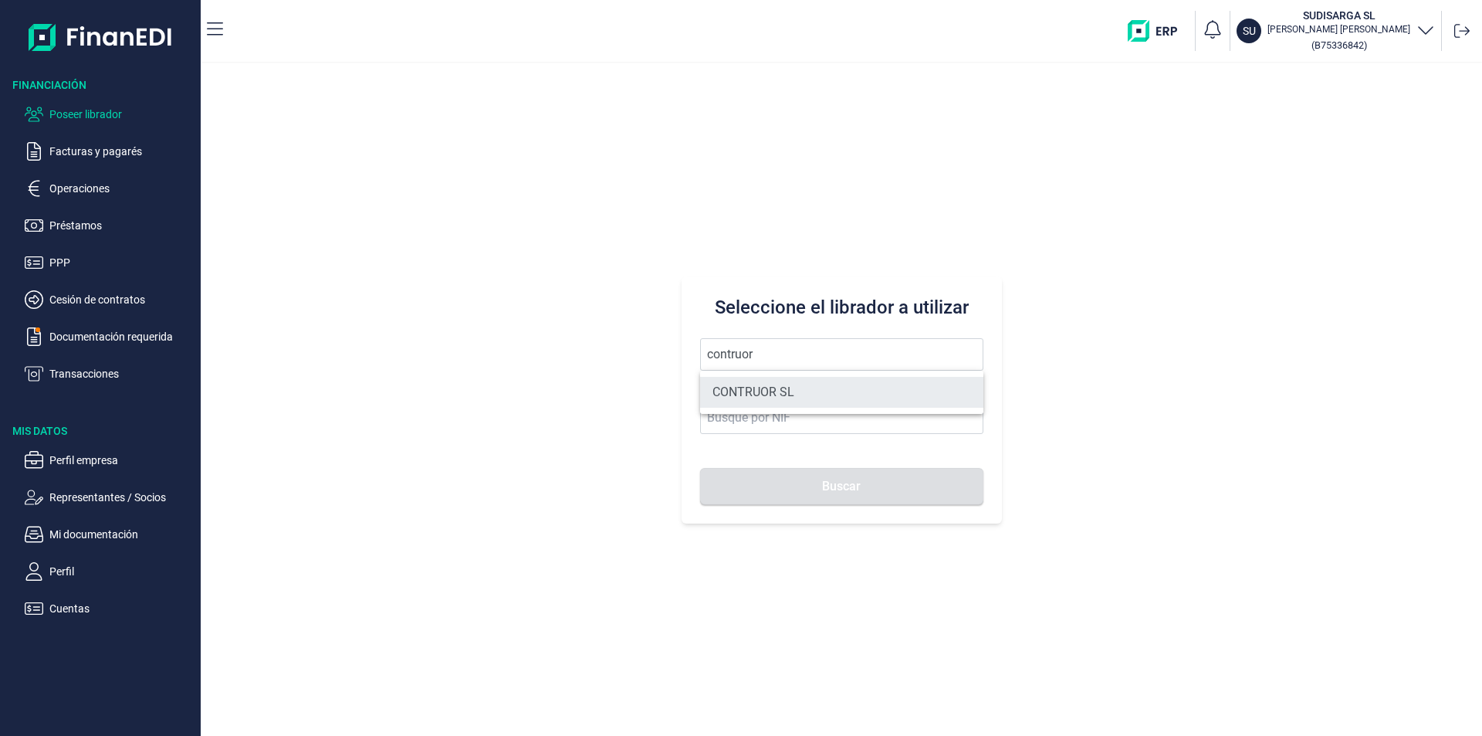
click at [766, 388] on li "CONTRUOR SL" at bounding box center [841, 392] width 283 height 31
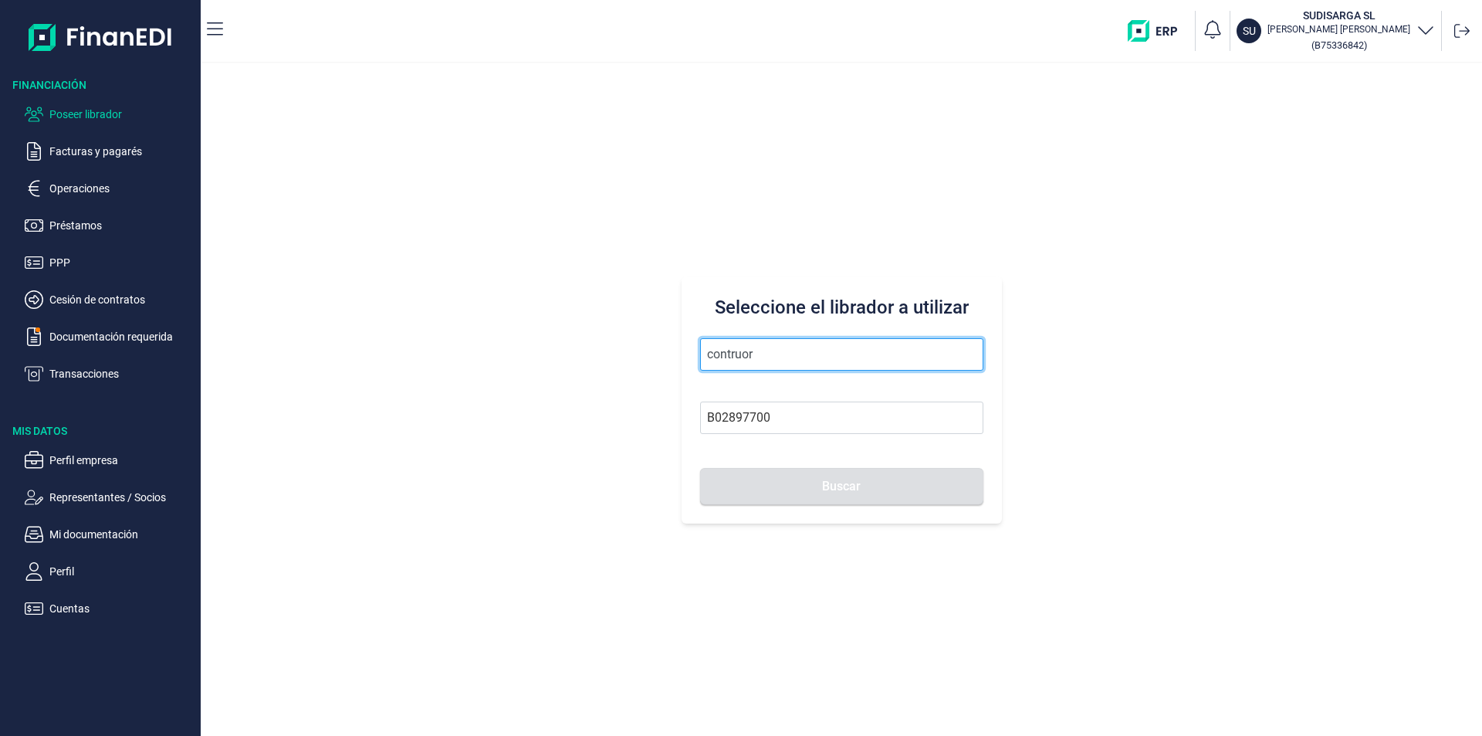
type input "CONTRUOR SL"
type input "B02897700"
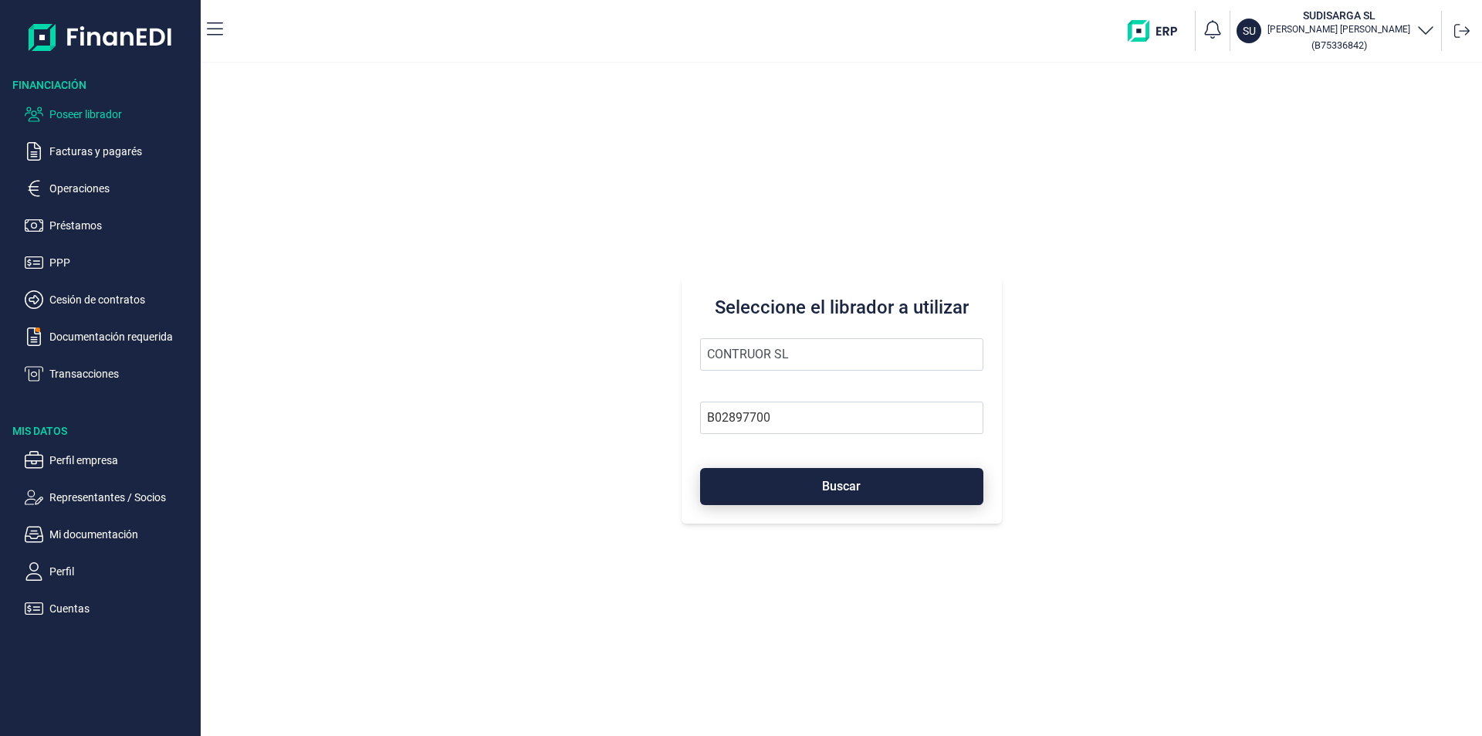
click at [794, 491] on button "Buscar" at bounding box center [841, 486] width 283 height 37
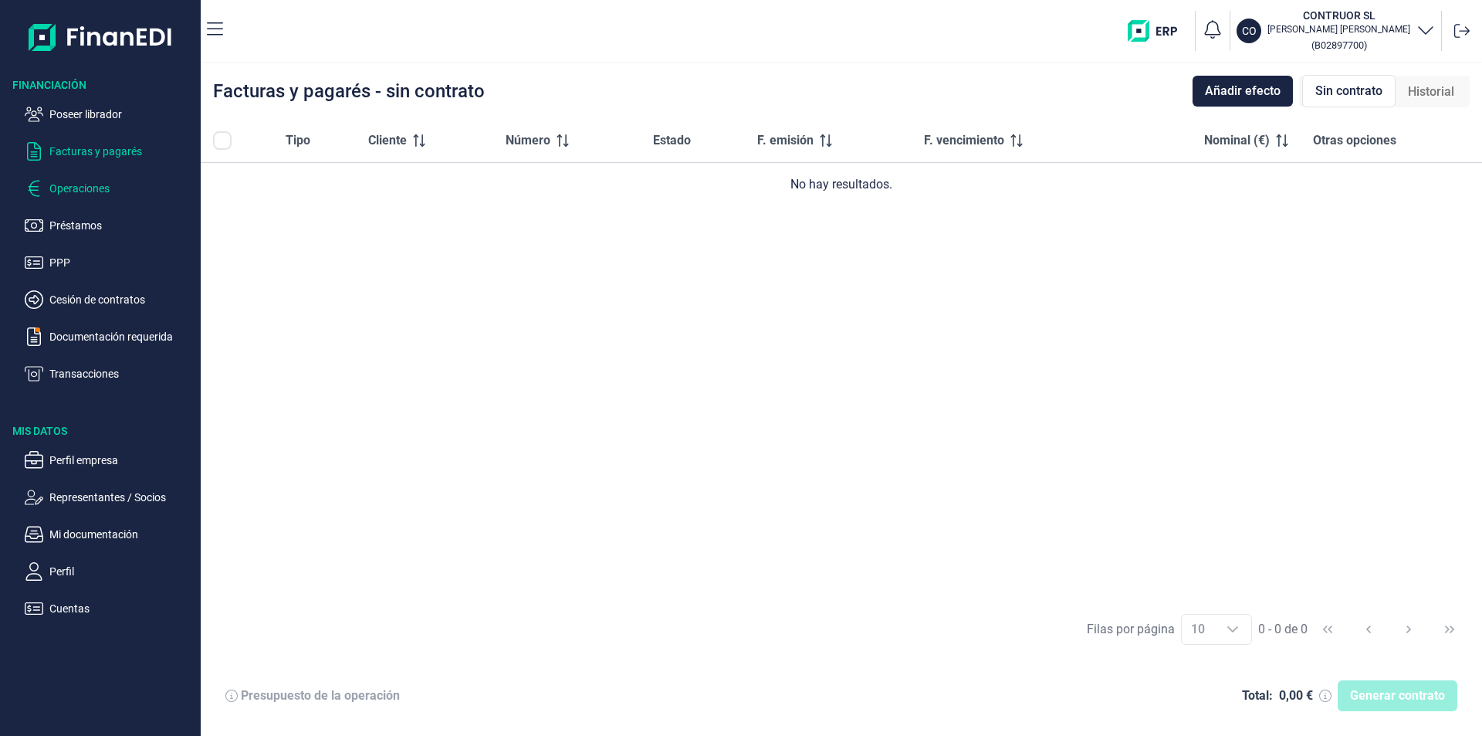
click at [100, 181] on p "Operaciones" at bounding box center [121, 188] width 145 height 19
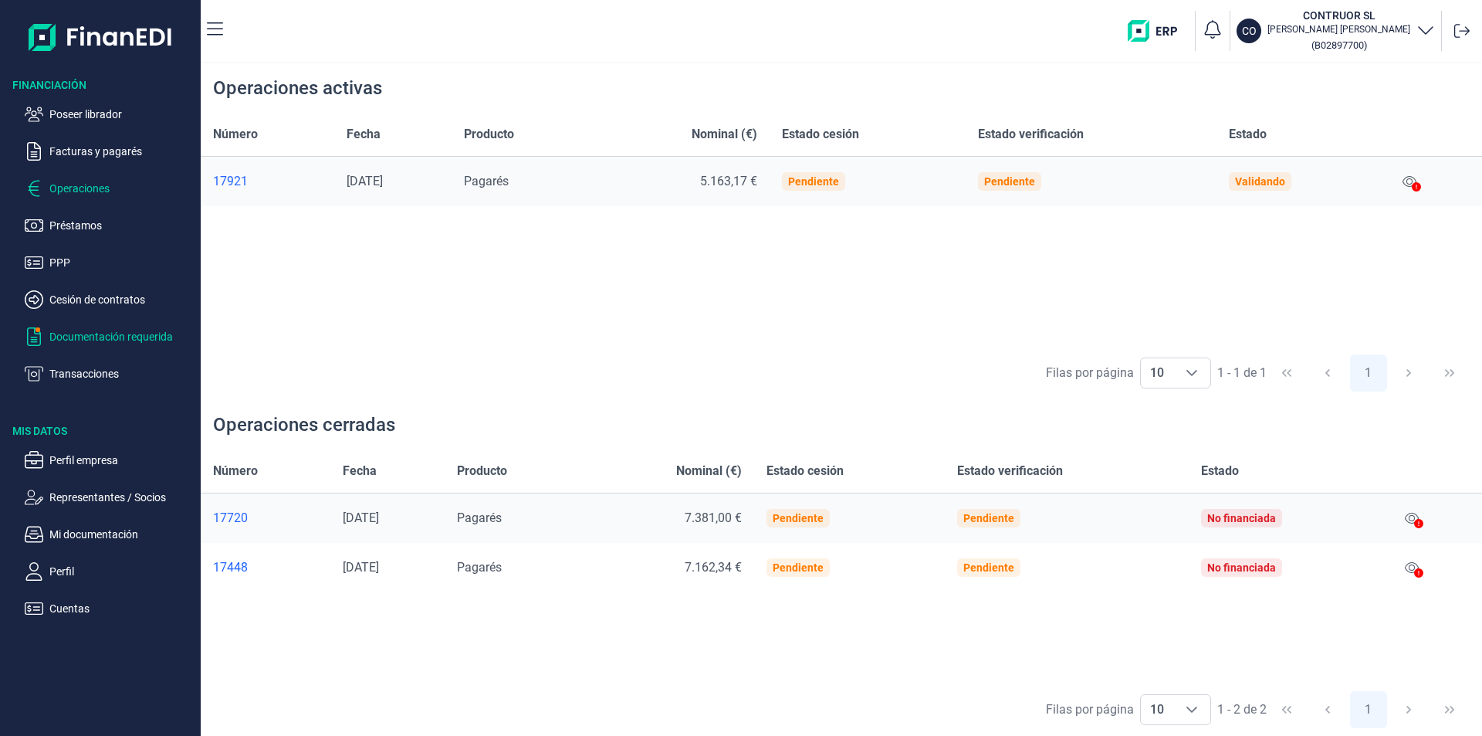
click at [93, 339] on p "Documentación requerida" at bounding box center [121, 336] width 145 height 19
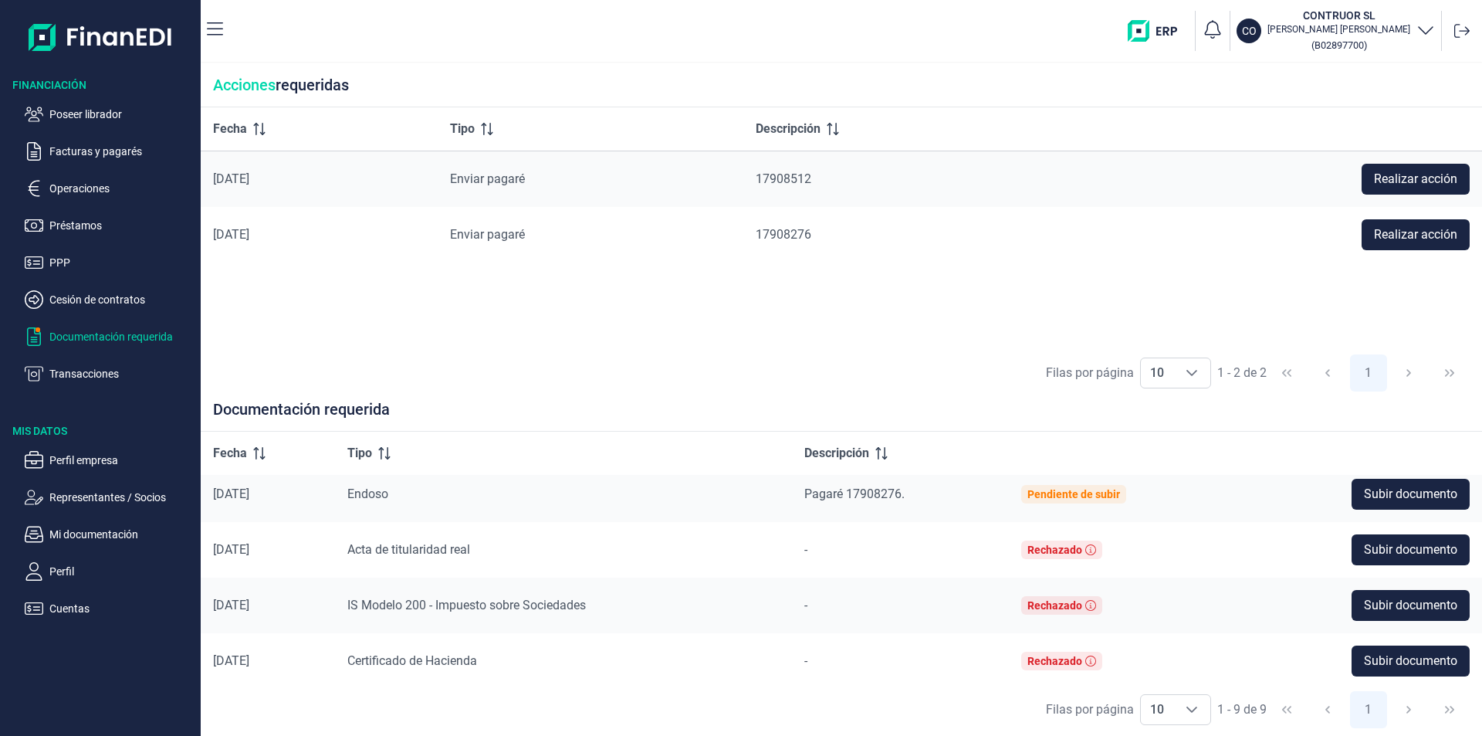
scroll to position [293, 0]
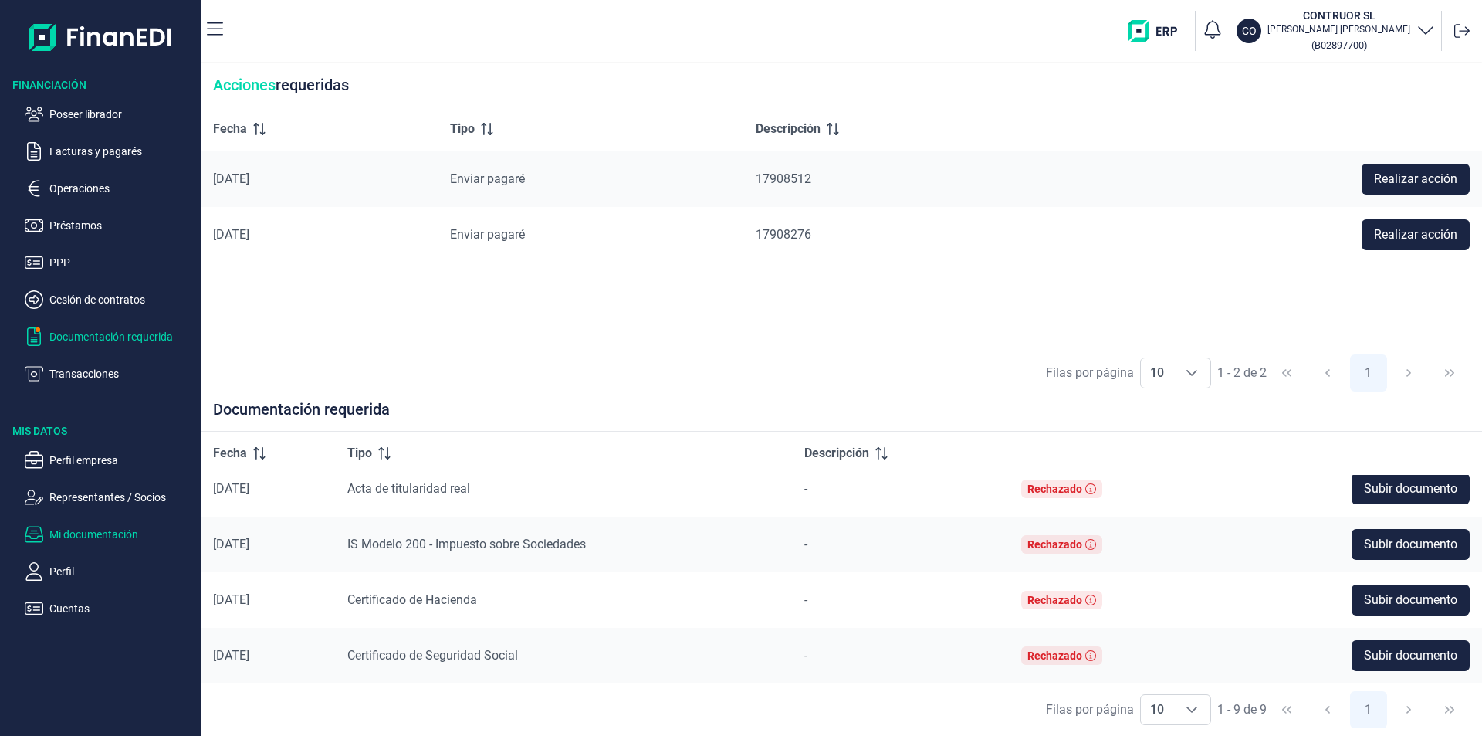
click at [126, 528] on p "Mi documentación" at bounding box center [121, 534] width 145 height 19
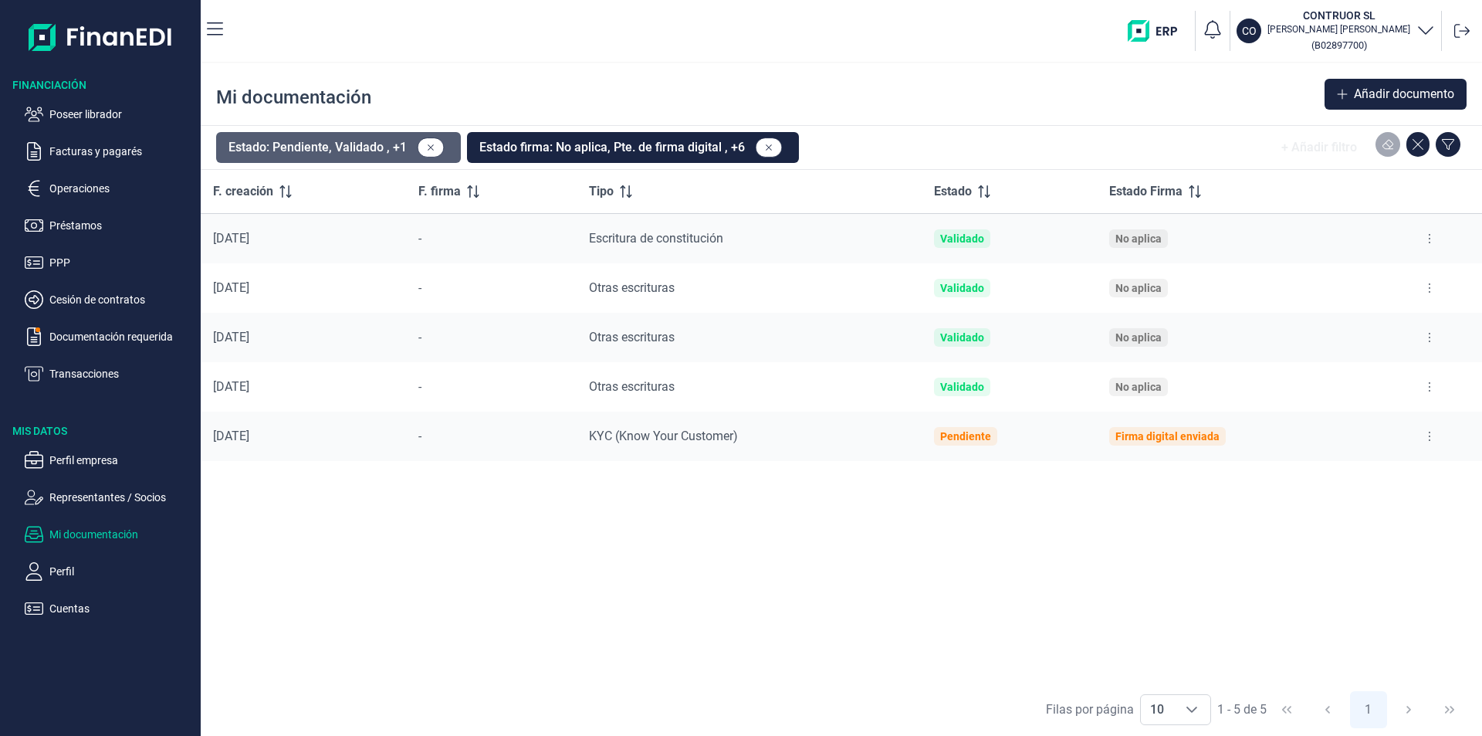
click at [364, 151] on button "Estado: Pendiente, Validado , +1" at bounding box center [338, 147] width 245 height 31
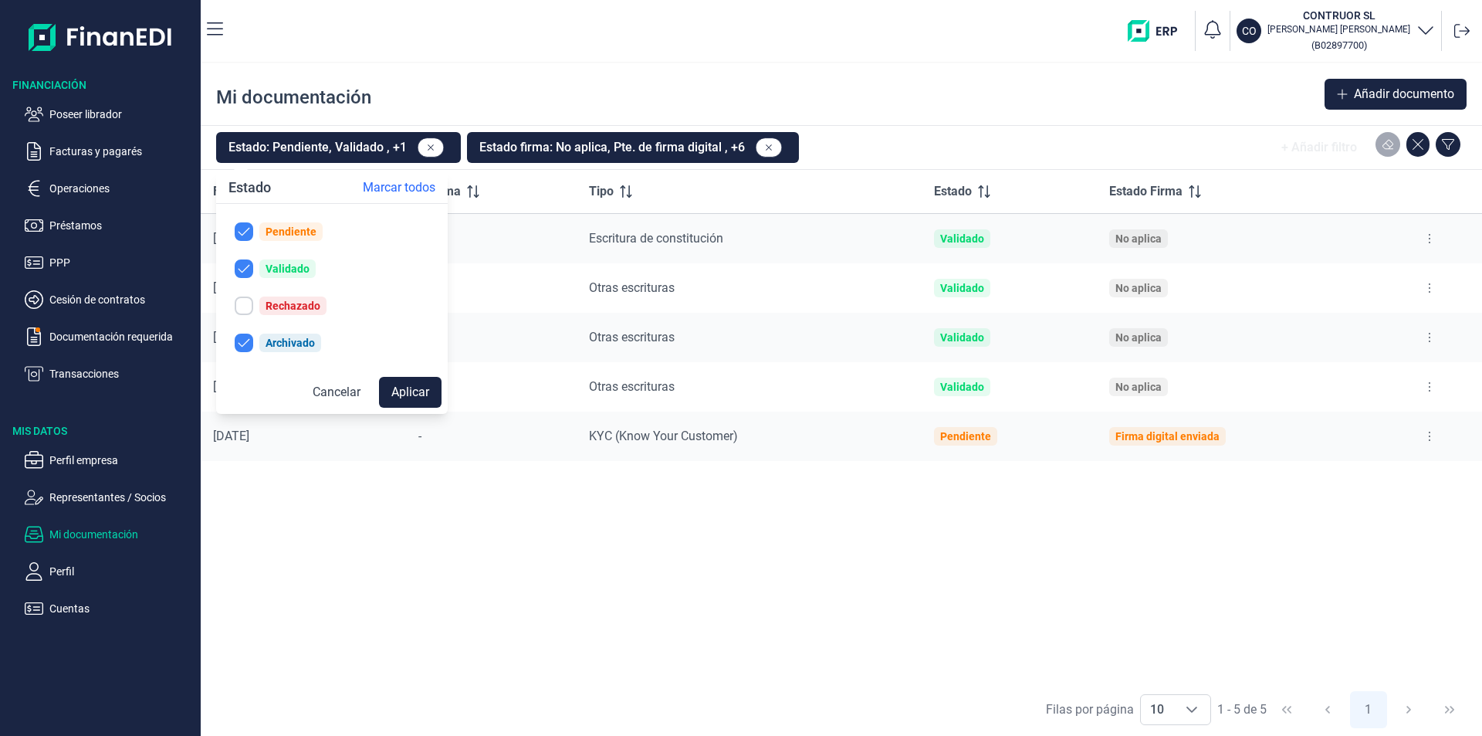
click at [279, 307] on div "Rechazado" at bounding box center [293, 306] width 55 height 12
checkbox input "true"
click at [395, 386] on button "Aplicar" at bounding box center [410, 392] width 63 height 31
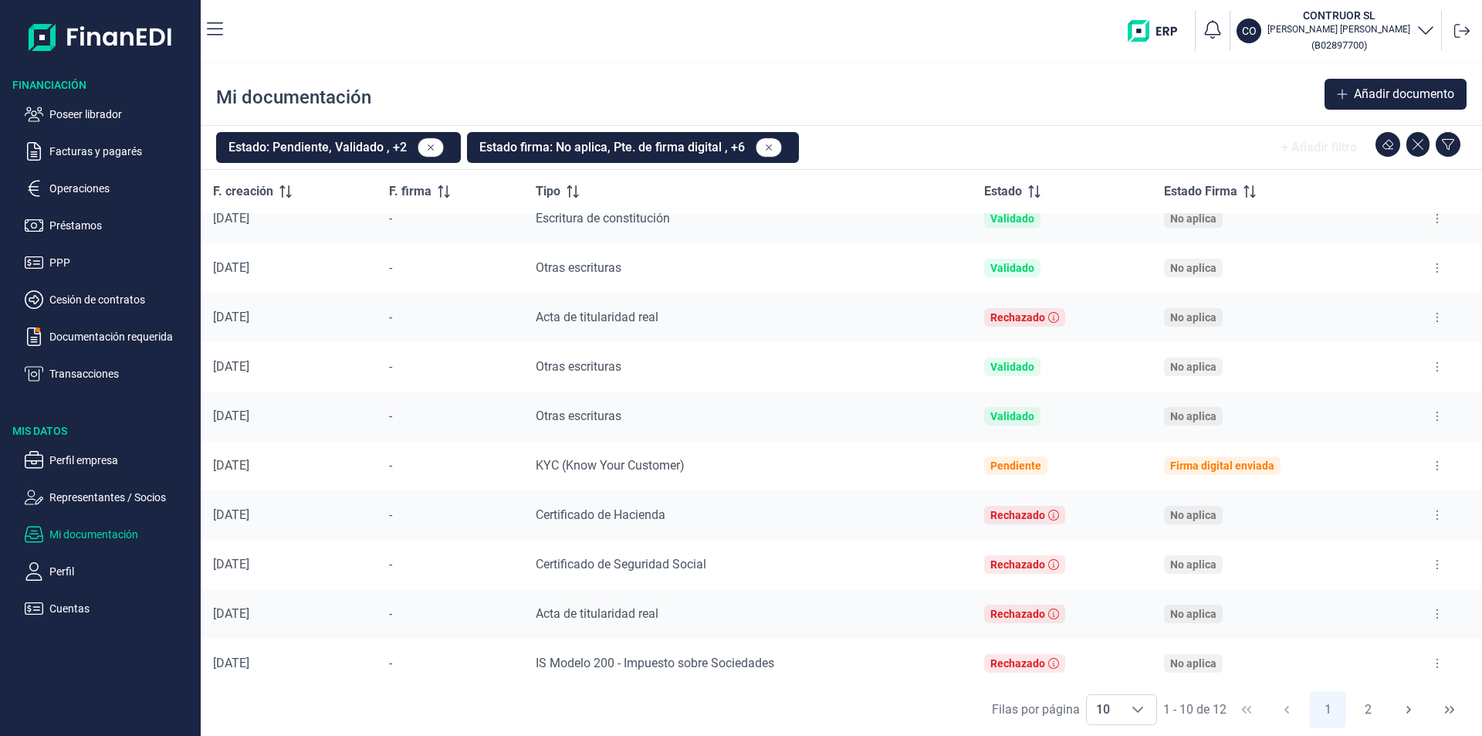
scroll to position [25, 0]
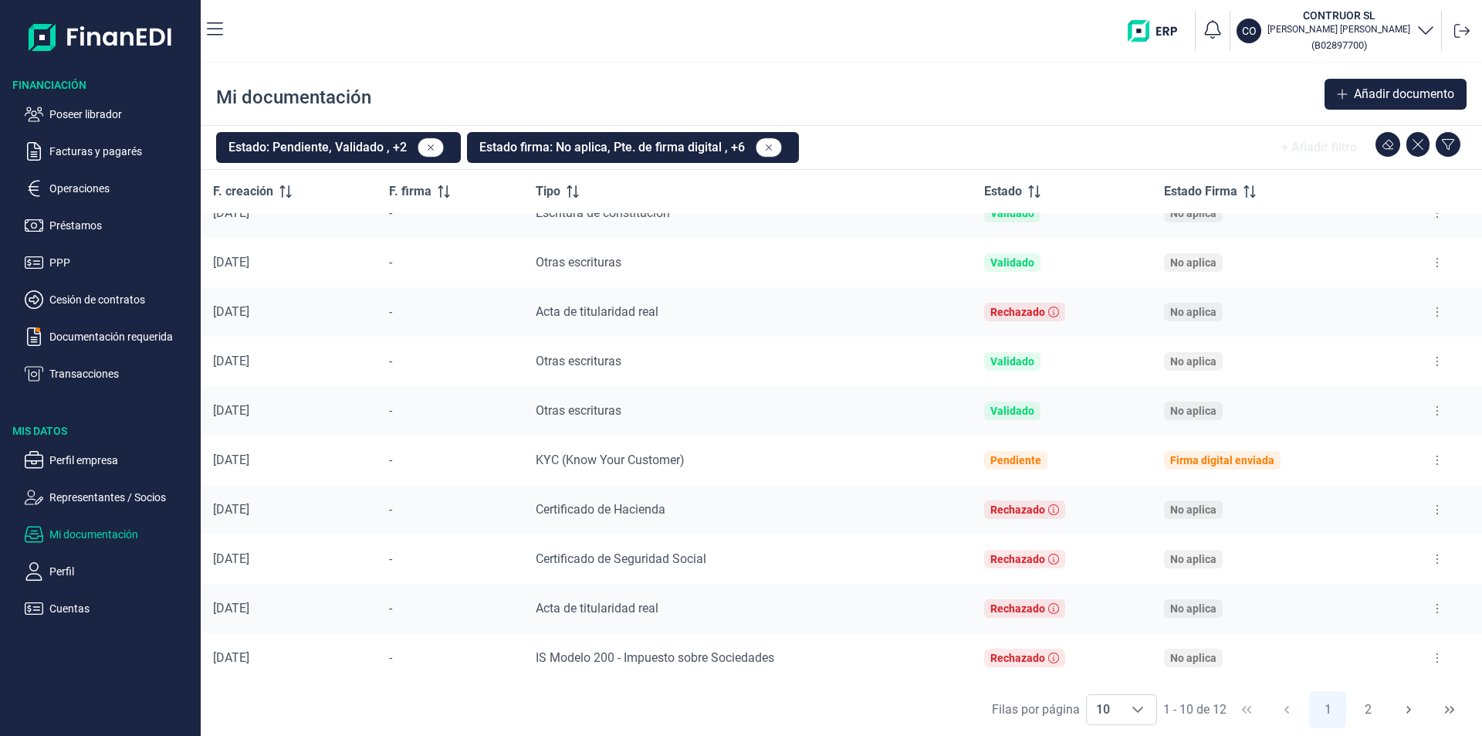
click at [1436, 658] on icon at bounding box center [1437, 658] width 3 height 12
click at [1349, 584] on span "Ver documento" at bounding box center [1336, 581] width 73 height 15
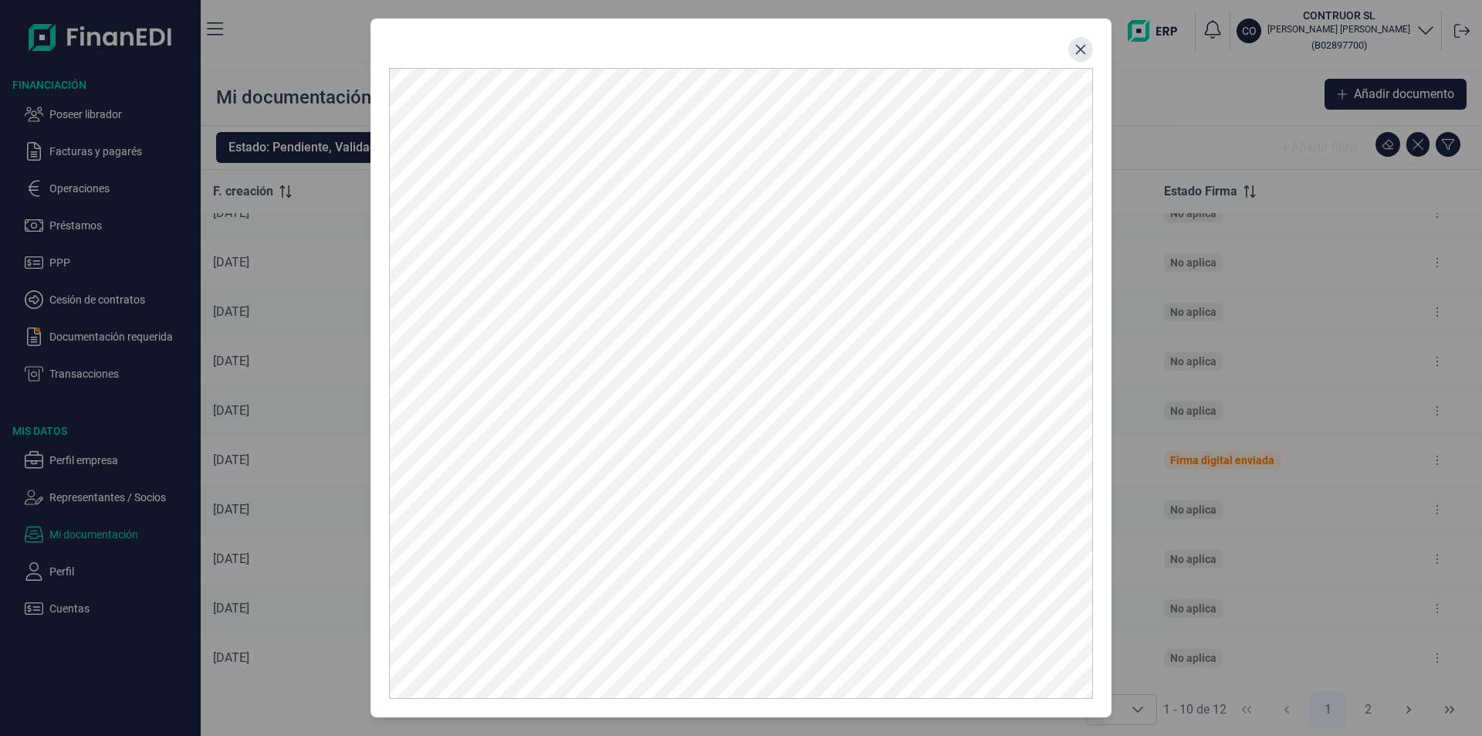
click at [1081, 46] on icon "Close" at bounding box center [1081, 49] width 12 height 12
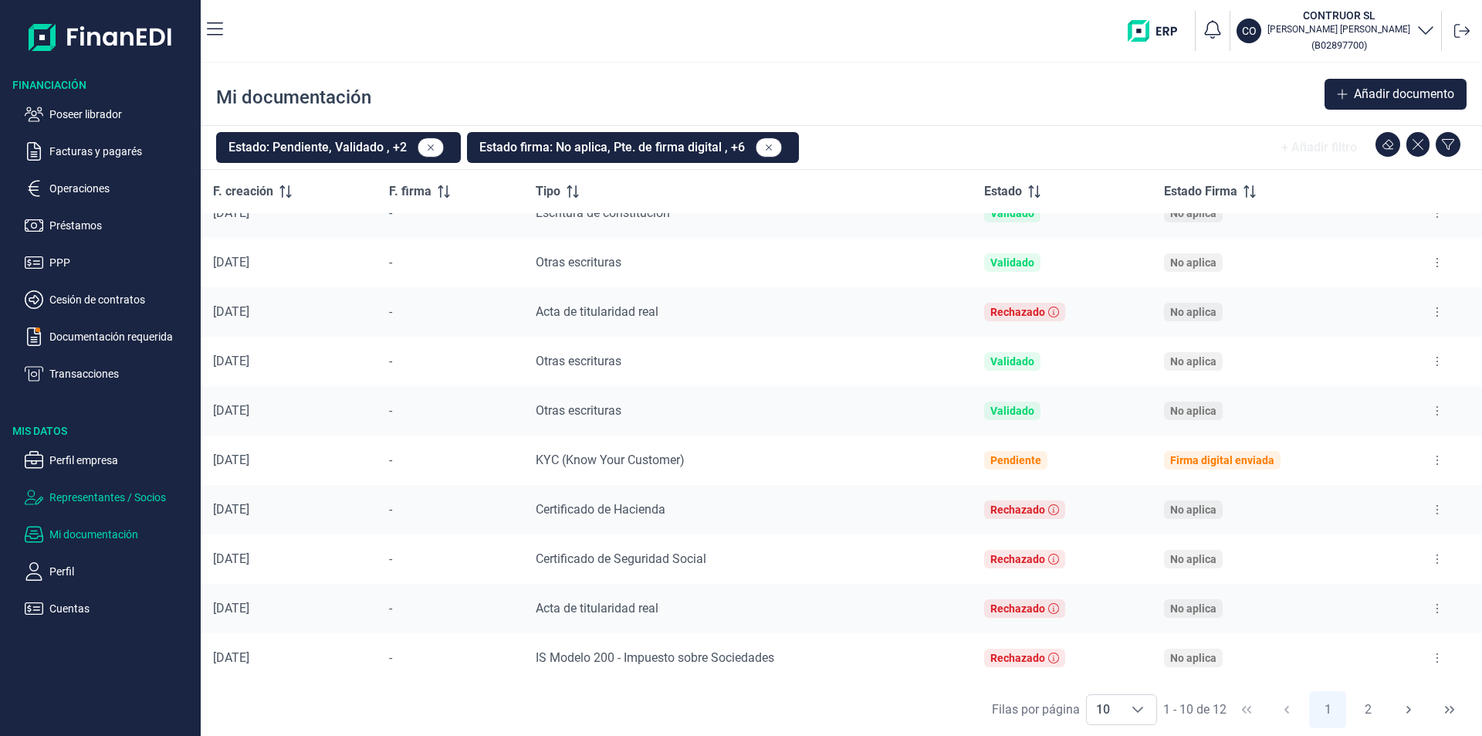
click at [107, 499] on p "Representantes / Socios" at bounding box center [121, 497] width 145 height 19
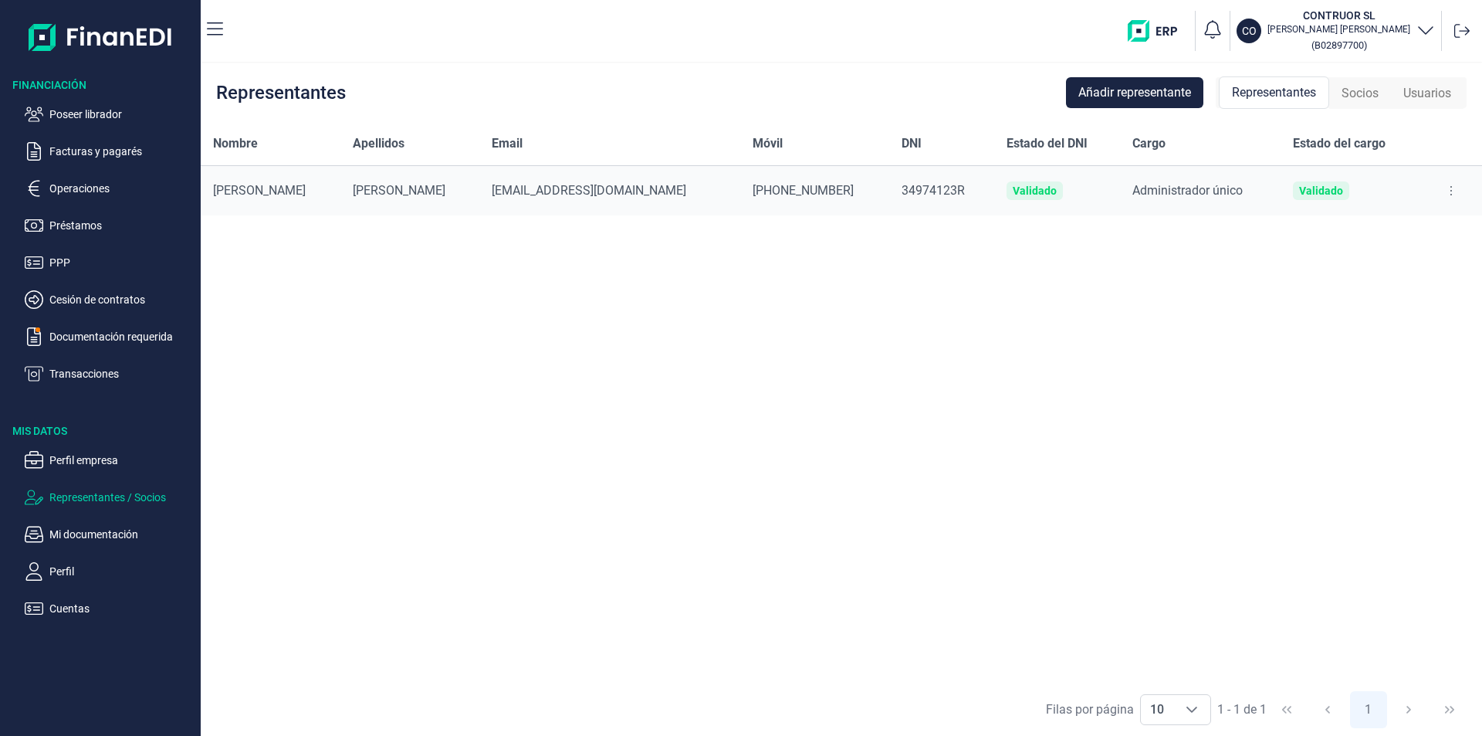
click at [503, 415] on div "Nombre Apellidos Email Móvil DNI Estado del DNI Cargo Estado del cargo [PERSON_…" at bounding box center [841, 402] width 1281 height 560
click at [110, 113] on p "Poseer librador" at bounding box center [121, 114] width 145 height 19
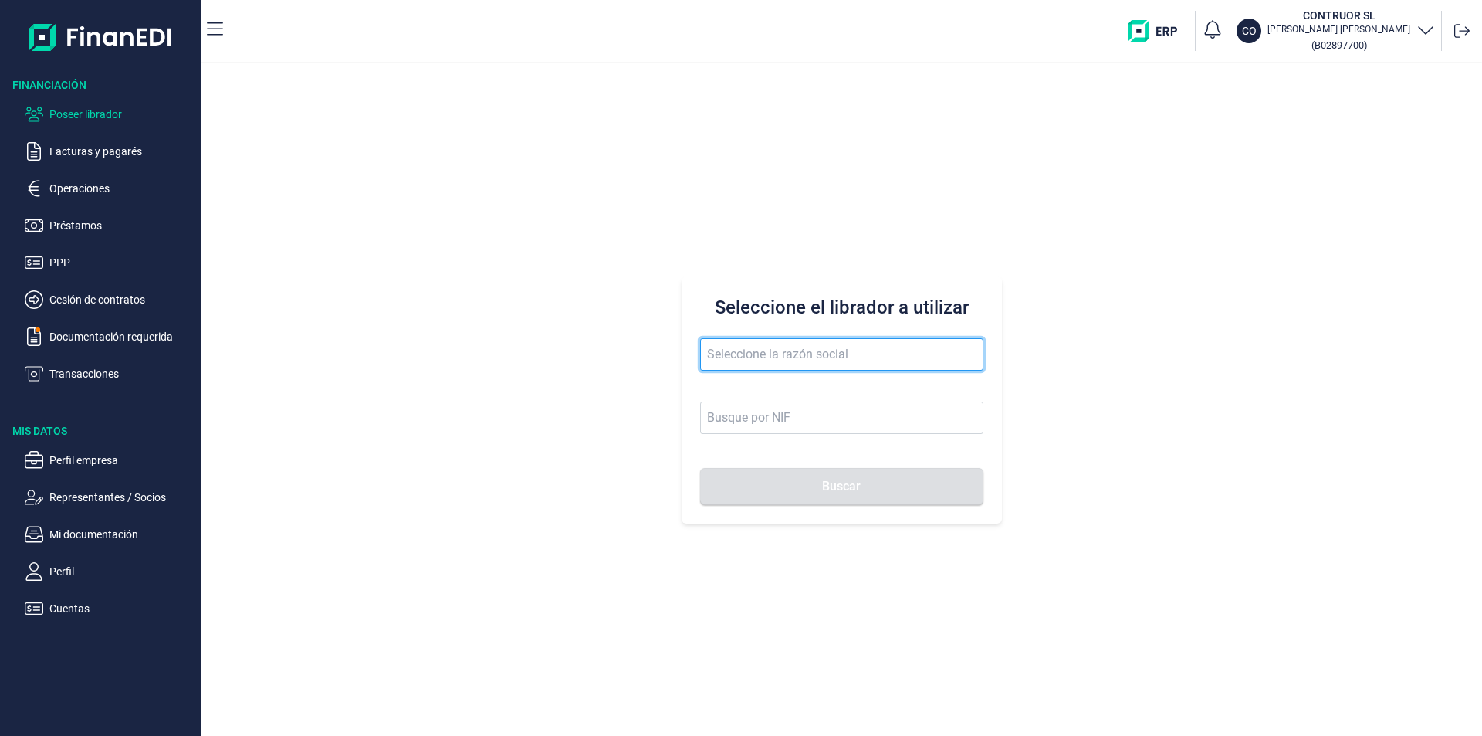
click at [759, 353] on input "text" at bounding box center [841, 354] width 283 height 32
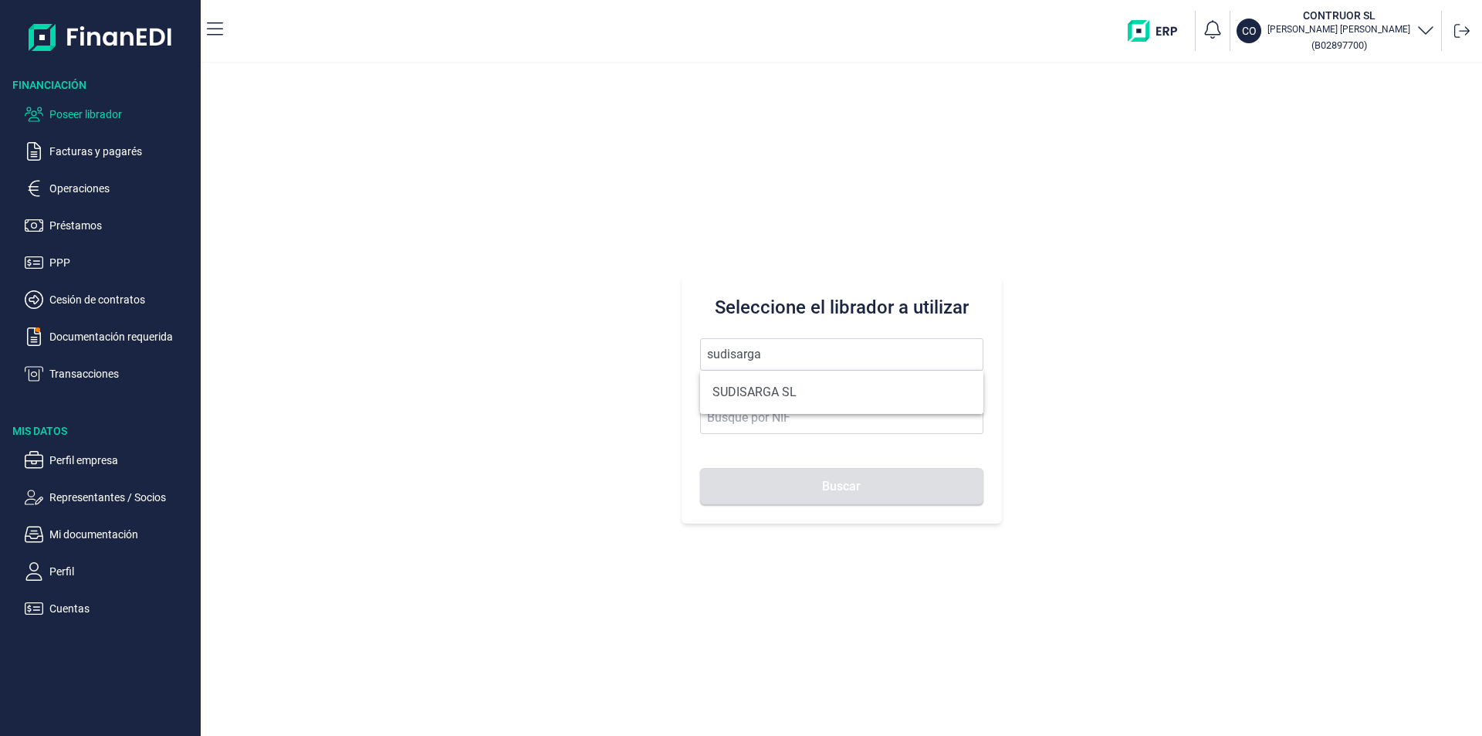
drag, startPoint x: 760, startPoint y: 394, endPoint x: 769, endPoint y: 446, distance: 53.3
click at [760, 393] on li "SUDISARGA SL" at bounding box center [841, 392] width 283 height 31
type input "SUDISARGA SL"
type input "B75336842"
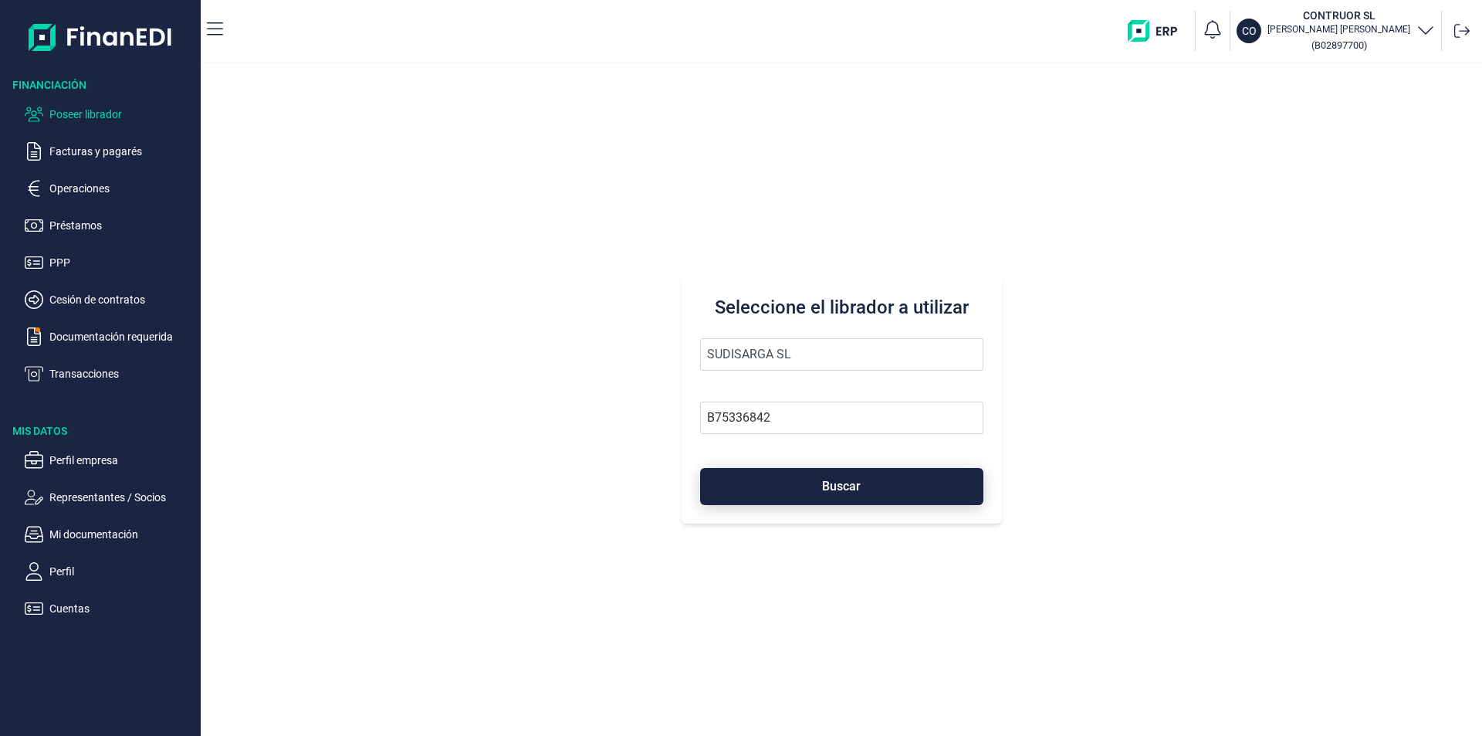
click at [786, 483] on button "Buscar" at bounding box center [841, 486] width 283 height 37
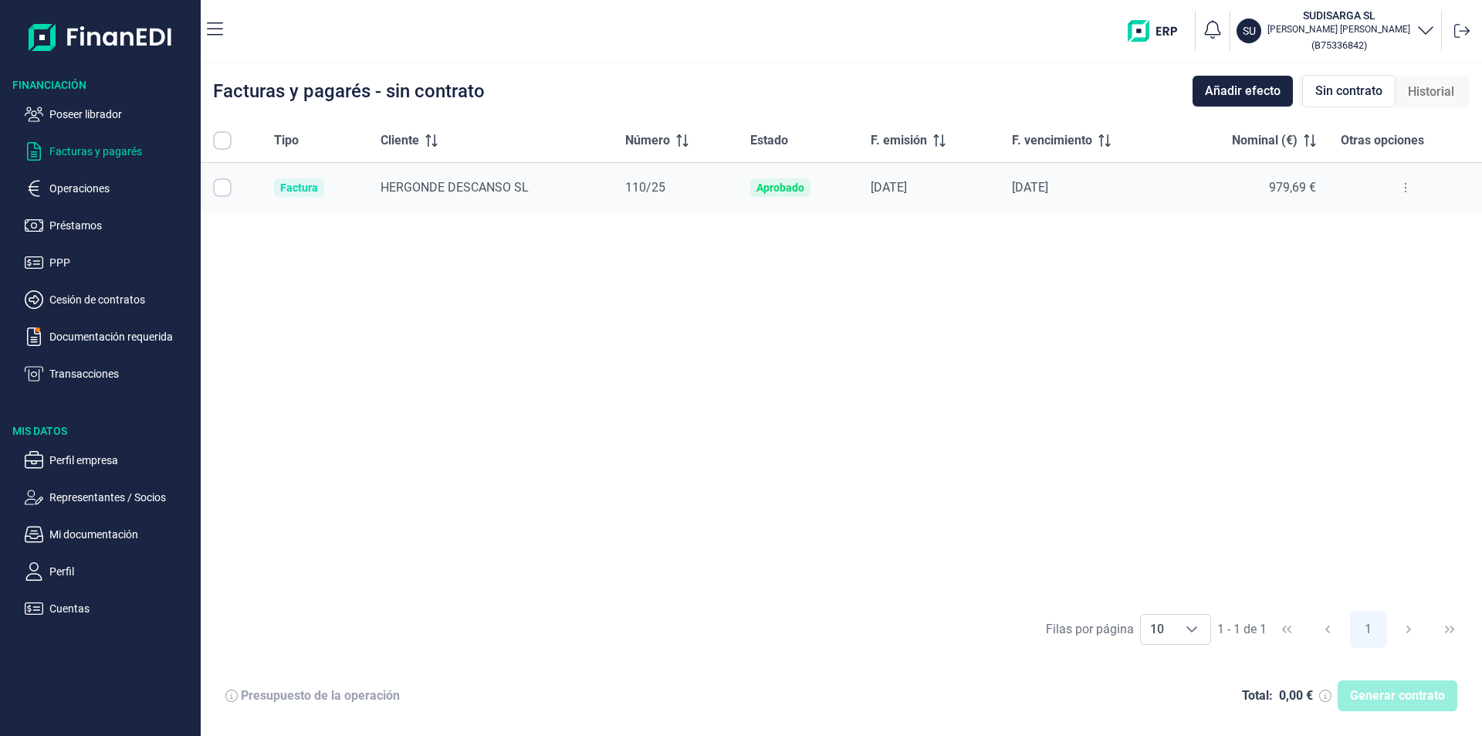
checkbox input "true"
